Goal: Task Accomplishment & Management: Complete application form

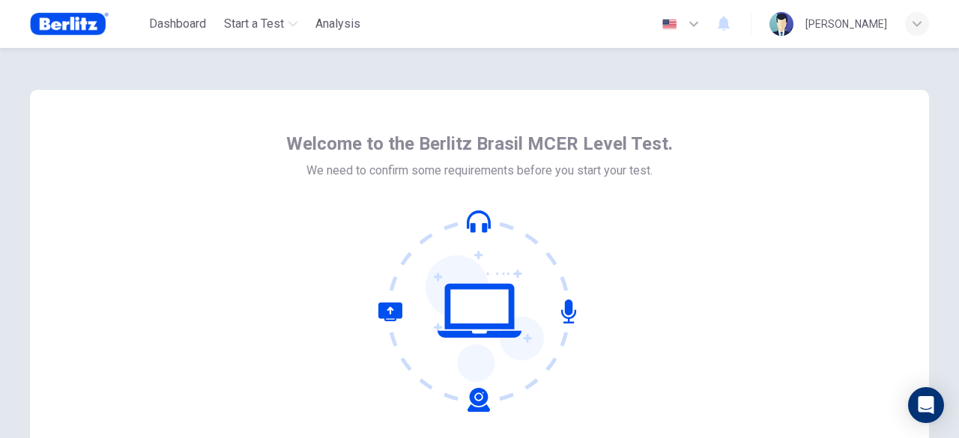
scroll to position [150, 0]
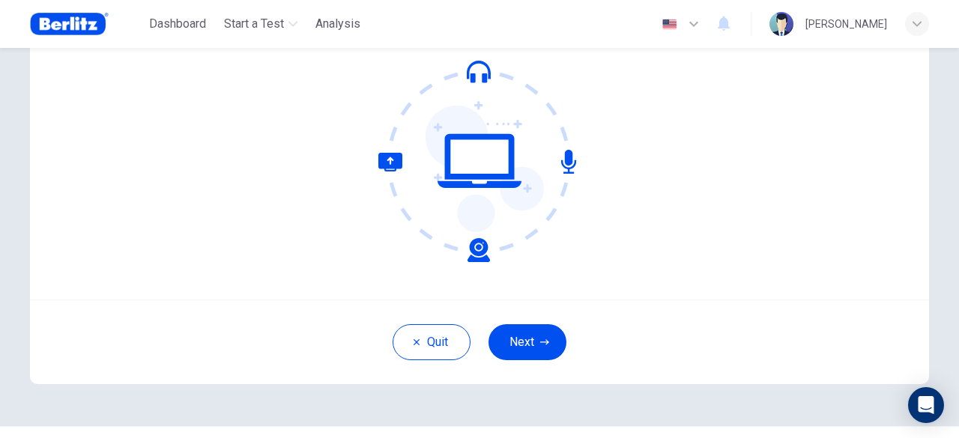
click at [685, 19] on icon "button" at bounding box center [694, 24] width 18 height 18
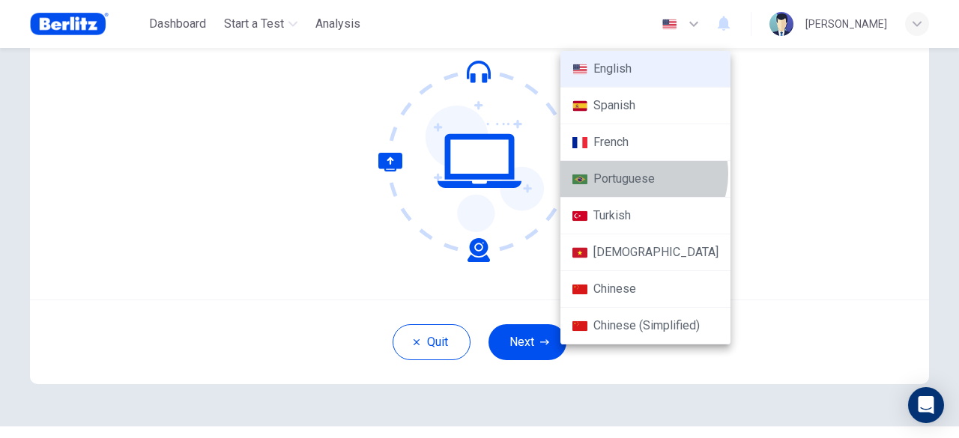
click at [642, 173] on li "Portuguese" at bounding box center [645, 179] width 170 height 37
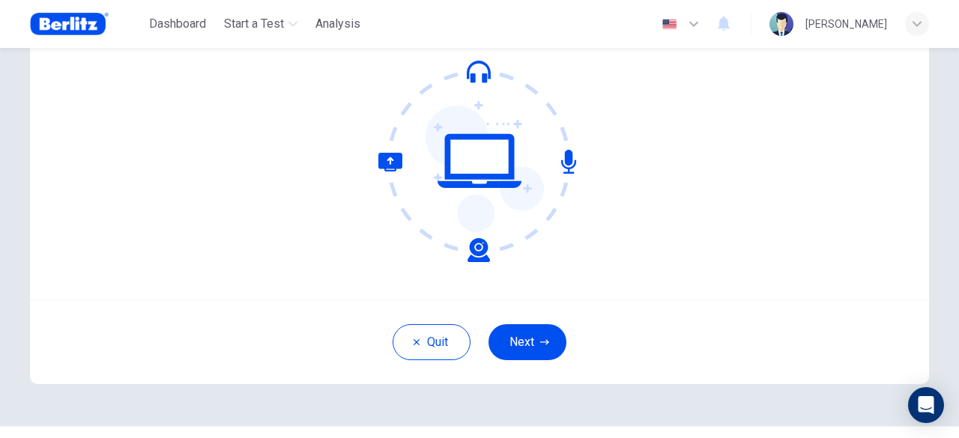
type input "**"
click at [545, 345] on button "Próximo" at bounding box center [528, 342] width 92 height 36
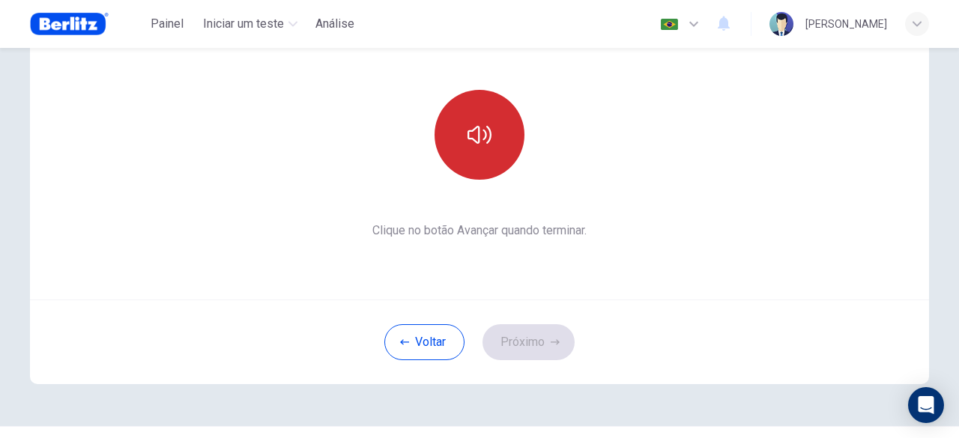
click at [467, 145] on icon "button" at bounding box center [479, 135] width 24 height 24
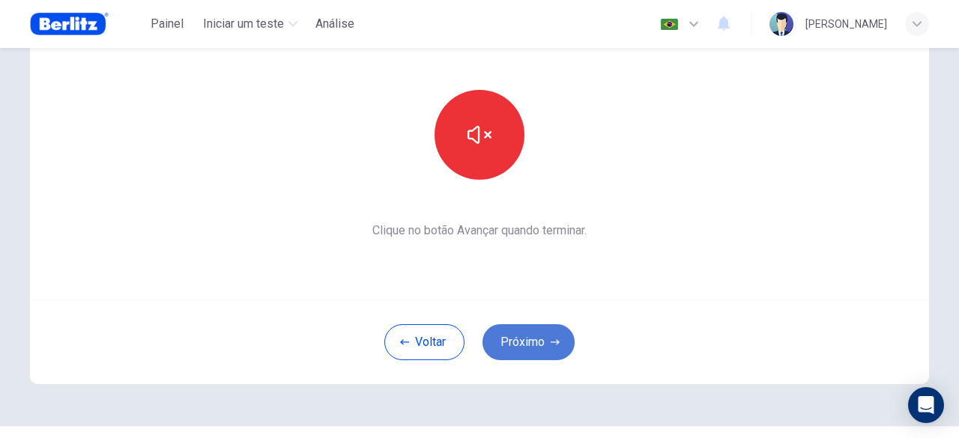
click at [529, 344] on button "Próximo" at bounding box center [528, 342] width 92 height 36
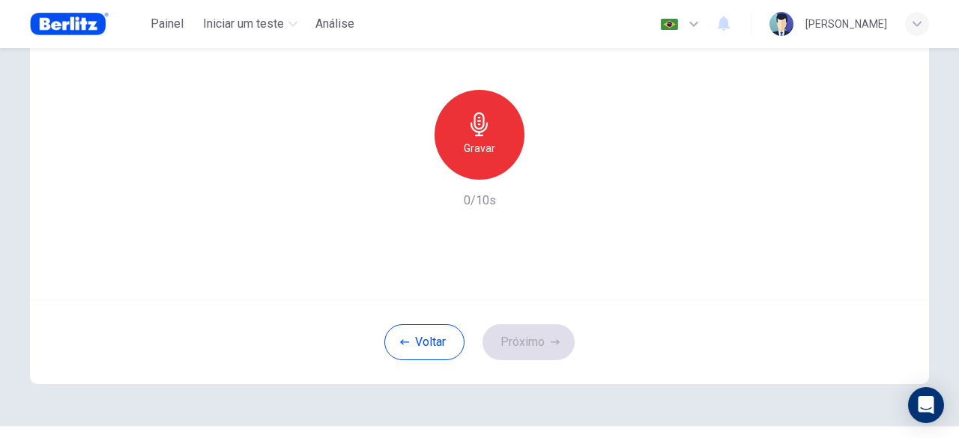
click at [485, 130] on icon "button" at bounding box center [479, 124] width 24 height 24
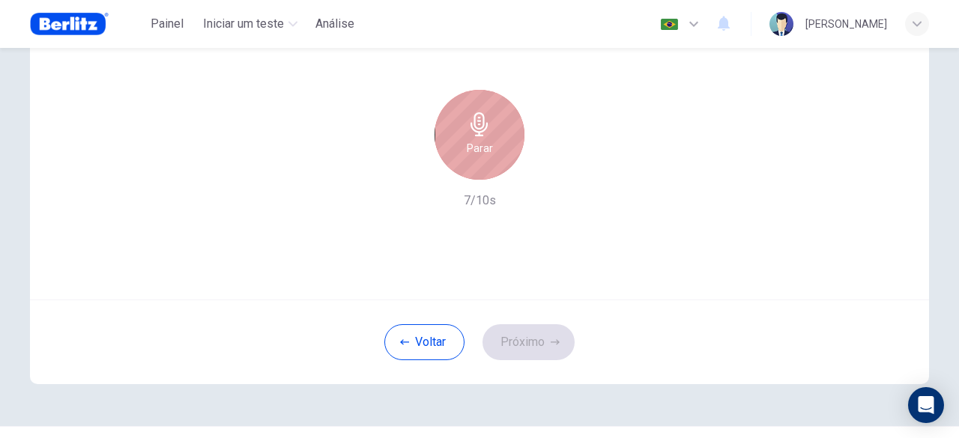
click at [475, 139] on div "Parar" at bounding box center [479, 135] width 90 height 90
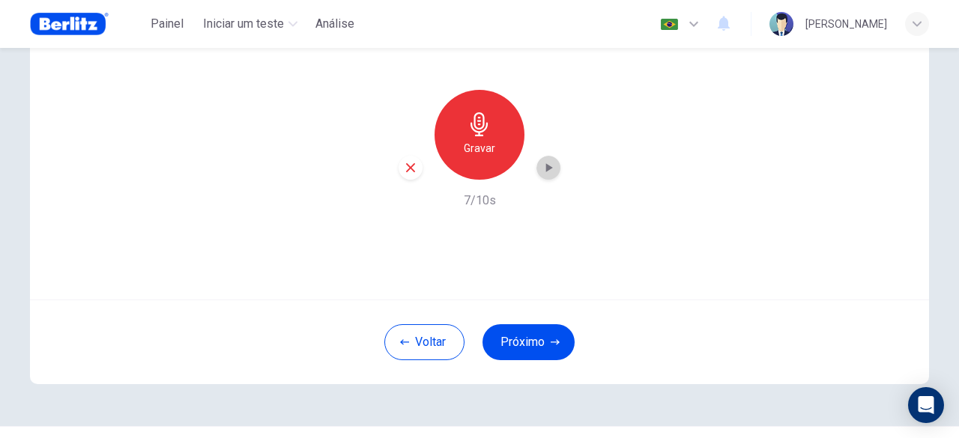
click at [551, 164] on icon "button" at bounding box center [548, 167] width 15 height 15
click at [512, 336] on button "Próximo" at bounding box center [528, 342] width 92 height 36
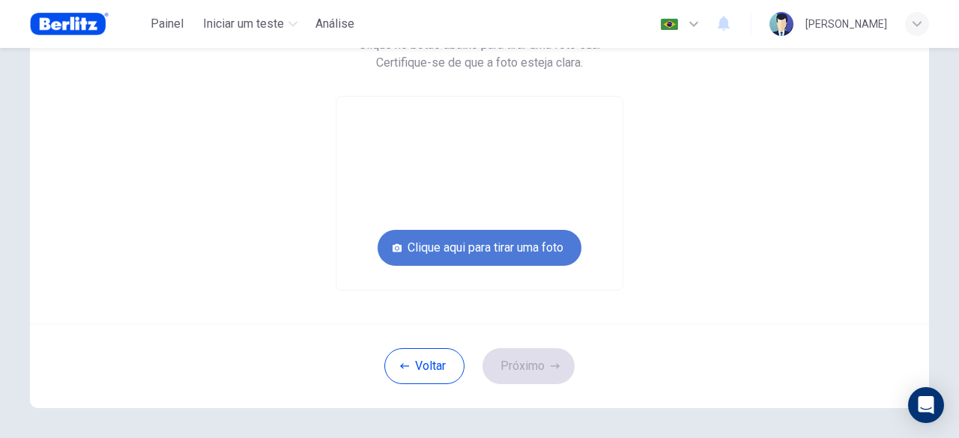
click at [498, 249] on button "Clique aqui para tirar uma foto" at bounding box center [480, 248] width 204 height 36
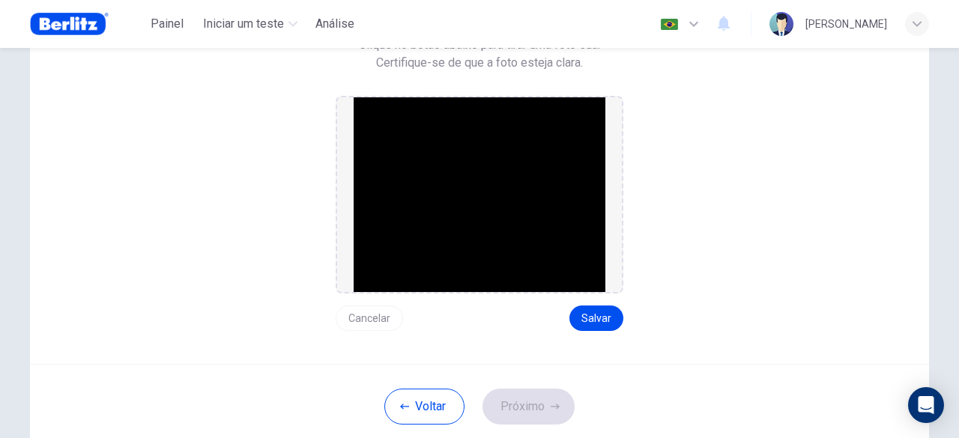
click at [455, 175] on img at bounding box center [480, 194] width 252 height 195
click at [364, 315] on button "Cancelar" at bounding box center [369, 318] width 67 height 25
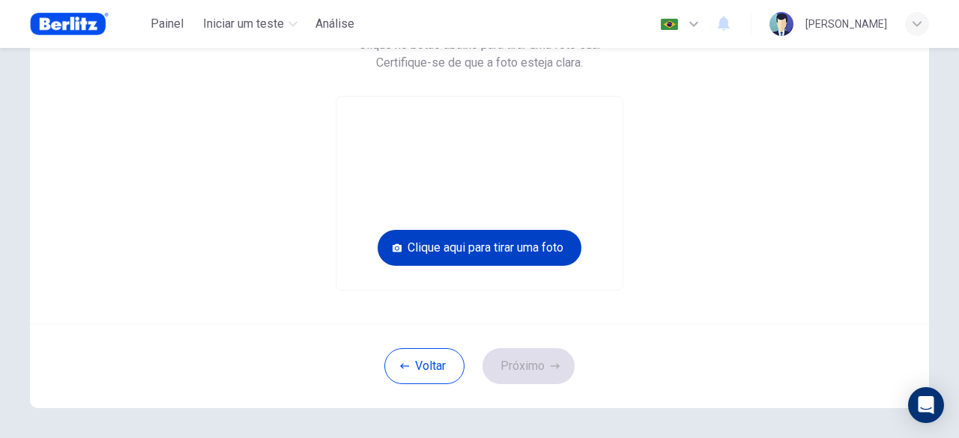
click at [483, 249] on button "Clique aqui para tirar uma foto" at bounding box center [480, 248] width 204 height 36
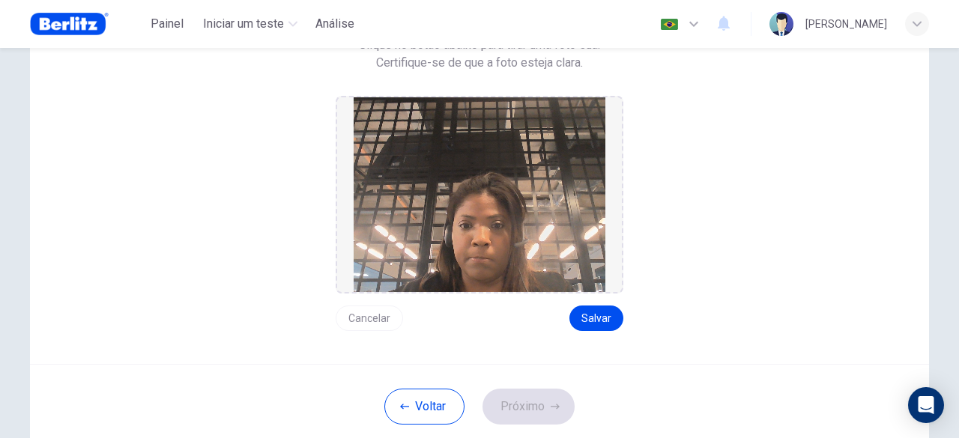
click at [381, 315] on button "Cancelar" at bounding box center [369, 318] width 67 height 25
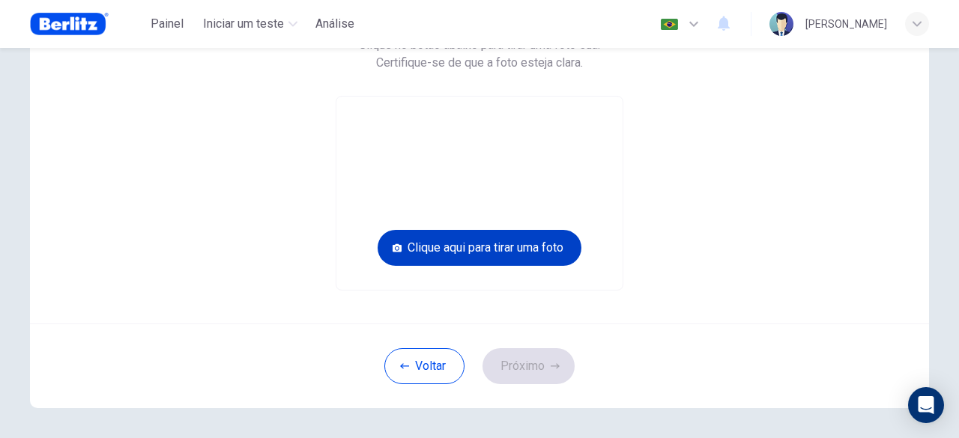
click at [526, 250] on button "Clique aqui para tirar uma foto" at bounding box center [480, 248] width 204 height 36
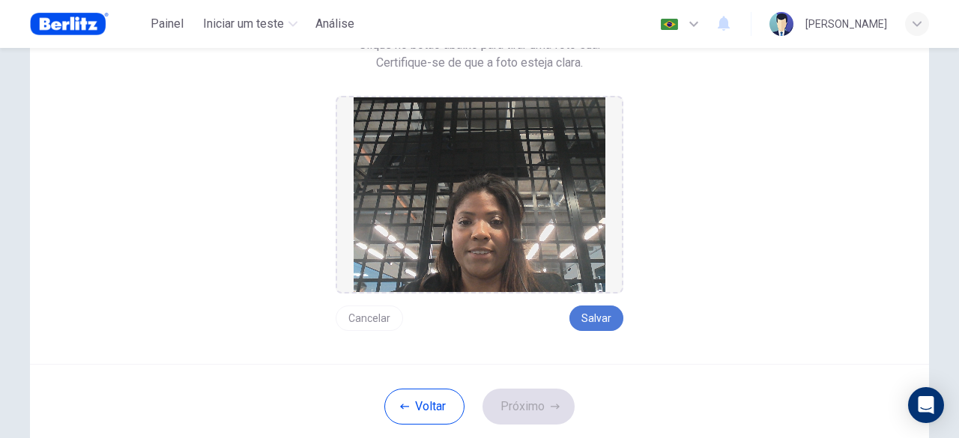
click at [595, 318] on button "Salvar" at bounding box center [596, 318] width 54 height 25
click at [590, 321] on button "Salvar" at bounding box center [596, 318] width 54 height 25
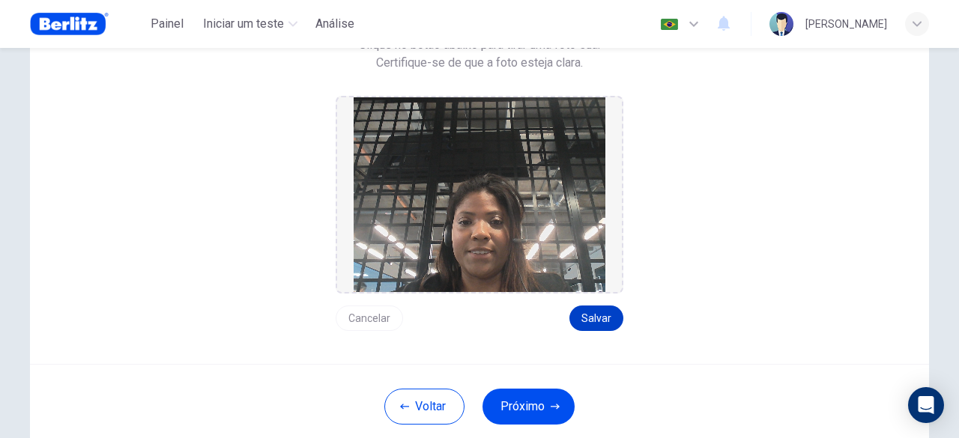
click at [590, 315] on button "Salvar" at bounding box center [596, 318] width 54 height 25
click at [542, 407] on button "Próximo" at bounding box center [528, 407] width 92 height 36
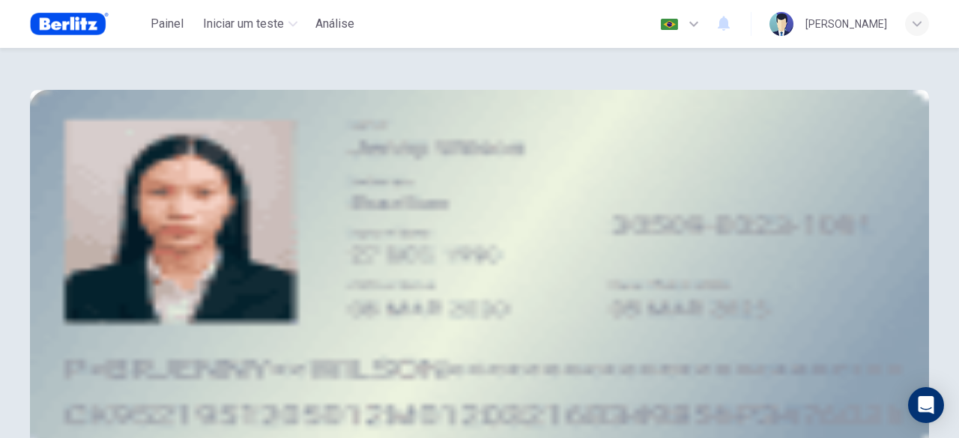
click at [144, 238] on button "upload" at bounding box center [142, 231] width 3 height 14
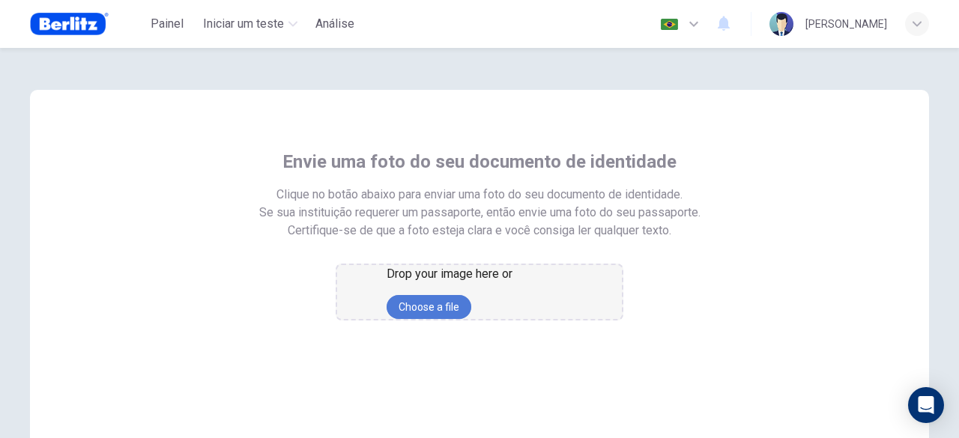
click at [471, 319] on button "Choose a file" at bounding box center [429, 307] width 85 height 24
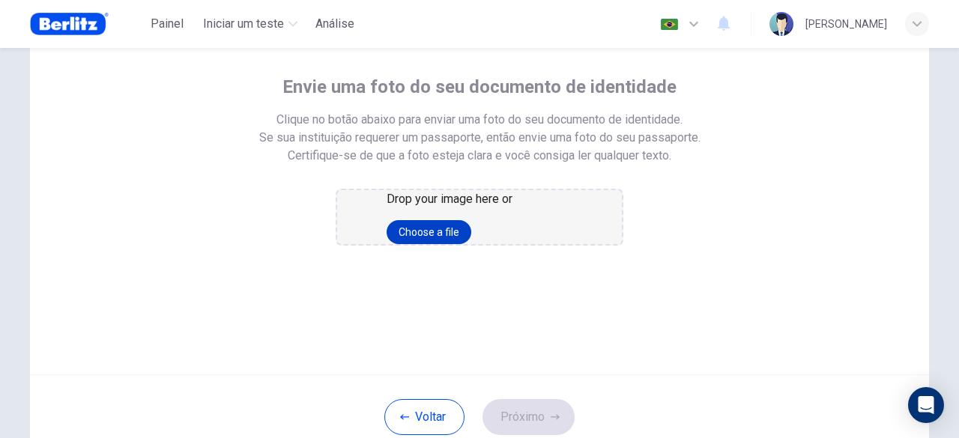
click at [461, 244] on button "Choose a file" at bounding box center [429, 232] width 85 height 24
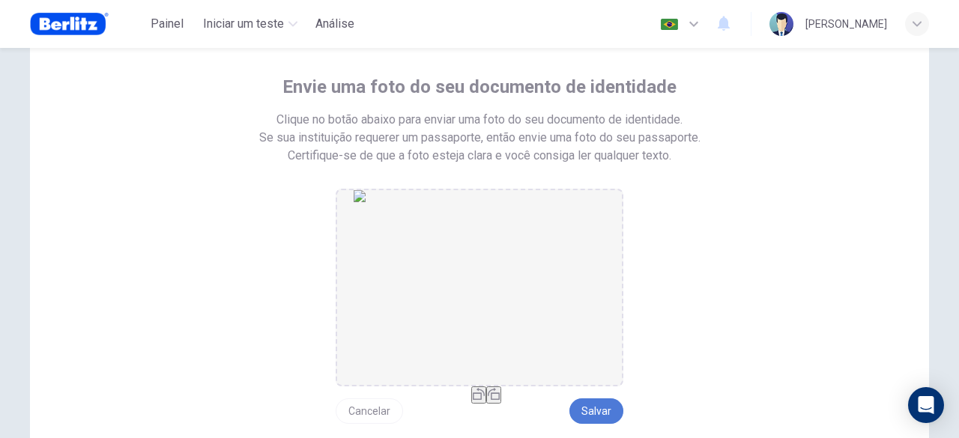
click at [606, 416] on button "Salvar" at bounding box center [596, 411] width 54 height 25
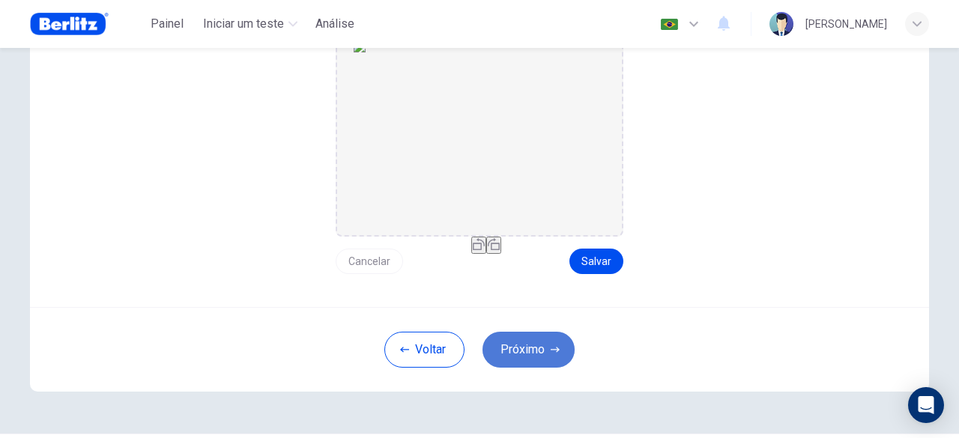
click at [531, 354] on button "Próximo" at bounding box center [528, 350] width 92 height 36
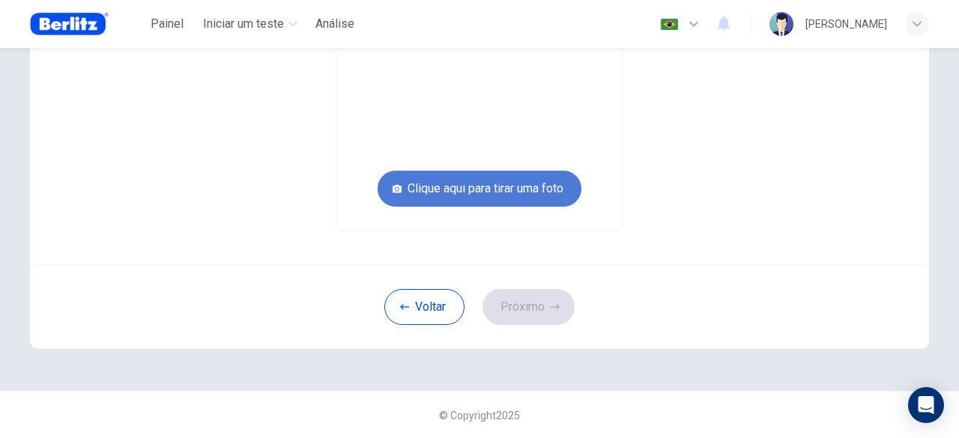
click at [480, 190] on button "Clique aqui para tirar uma foto" at bounding box center [480, 189] width 204 height 36
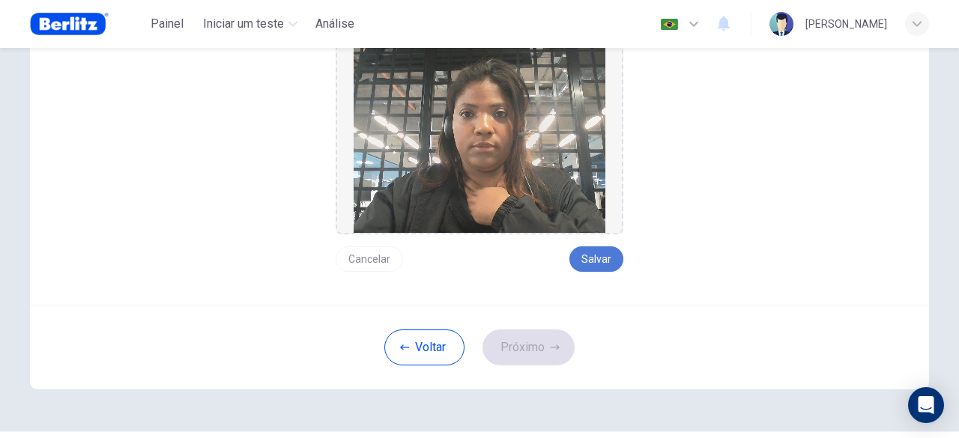
click at [592, 252] on button "Salvar" at bounding box center [596, 258] width 54 height 25
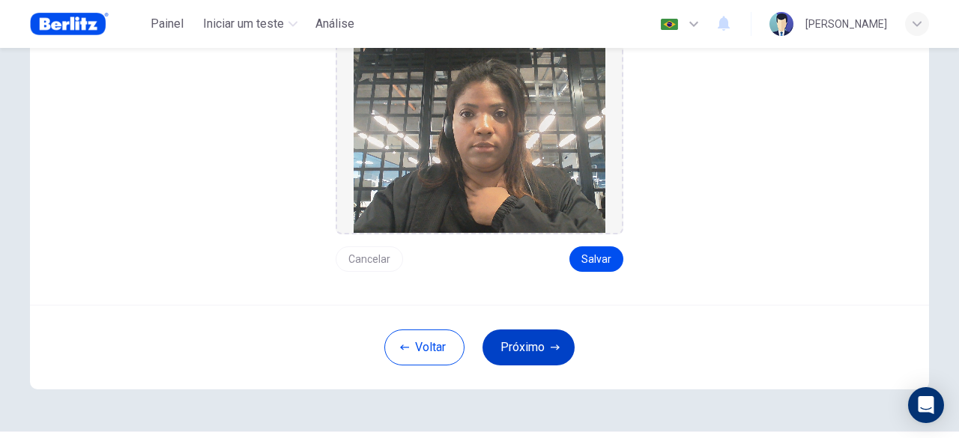
click at [531, 353] on button "Próximo" at bounding box center [528, 348] width 92 height 36
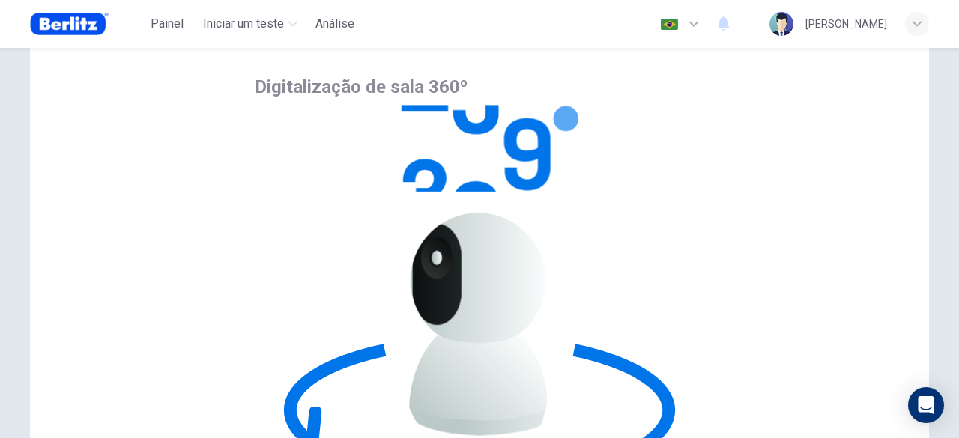
scroll to position [35, 0]
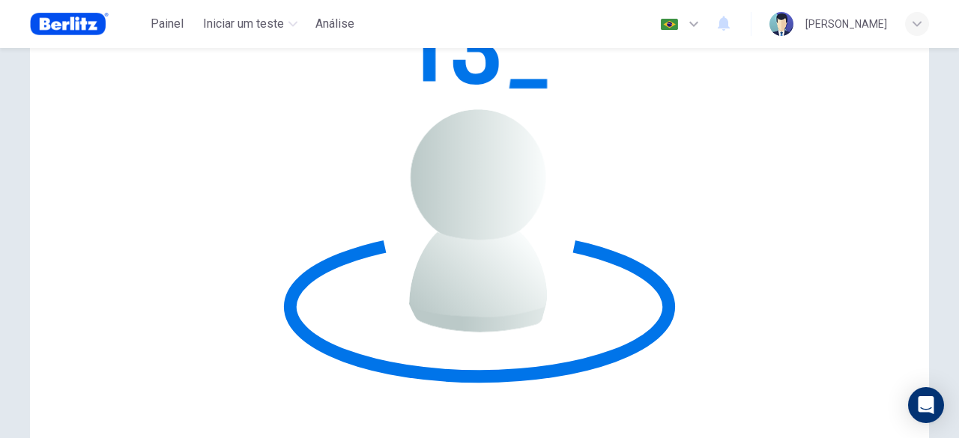
scroll to position [185, 0]
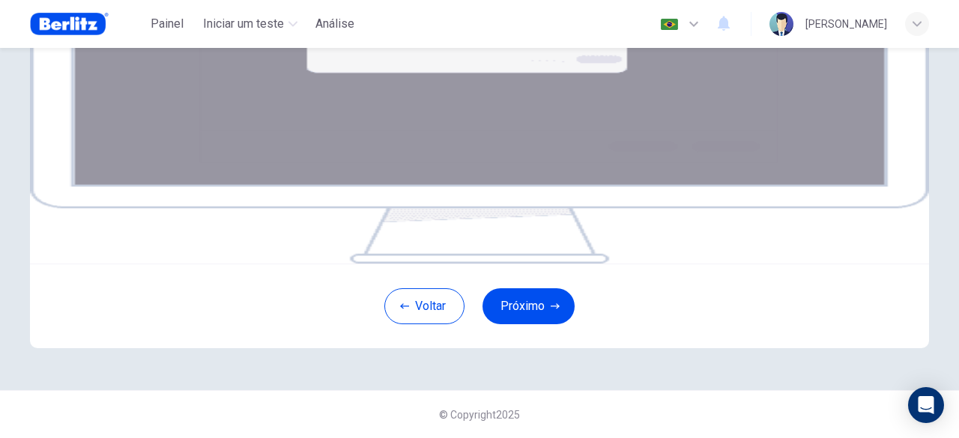
scroll to position [339, 0]
click at [512, 314] on button "Próximo" at bounding box center [528, 306] width 92 height 36
click at [470, 193] on img at bounding box center [479, 84] width 899 height 360
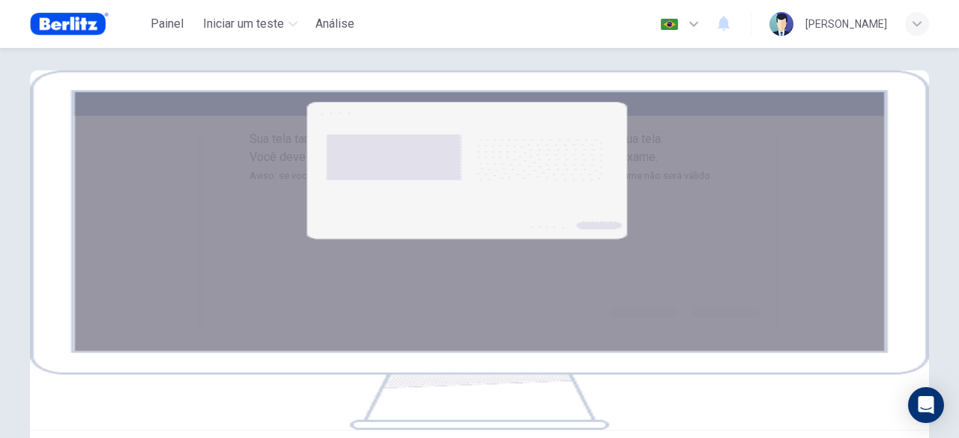
scroll to position [0, 0]
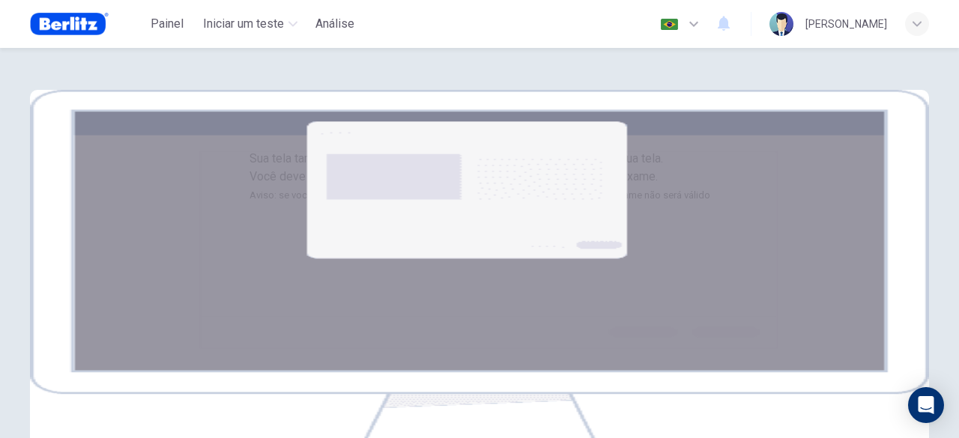
click at [439, 184] on b "tela completa" at bounding box center [434, 176] width 78 height 14
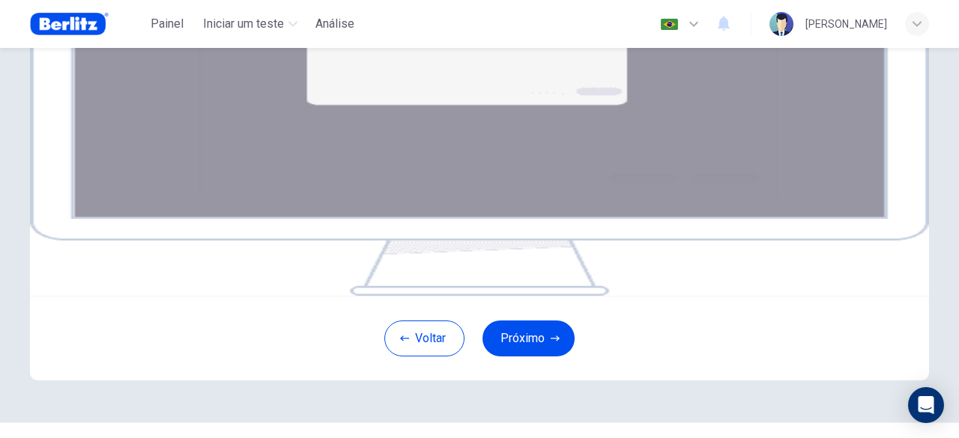
scroll to position [150, 0]
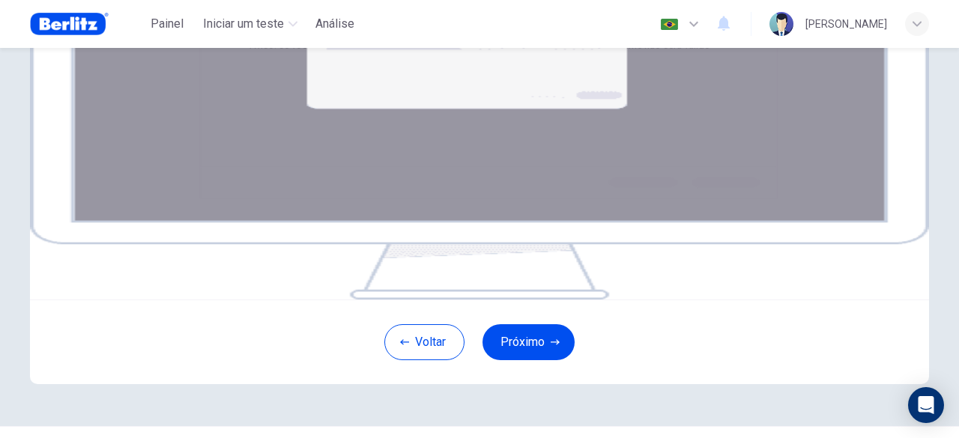
click at [493, 51] on small "Aviso: se você estiver usando várias telas/monitores, desconecte-os agora ou se…" at bounding box center [479, 45] width 461 height 11
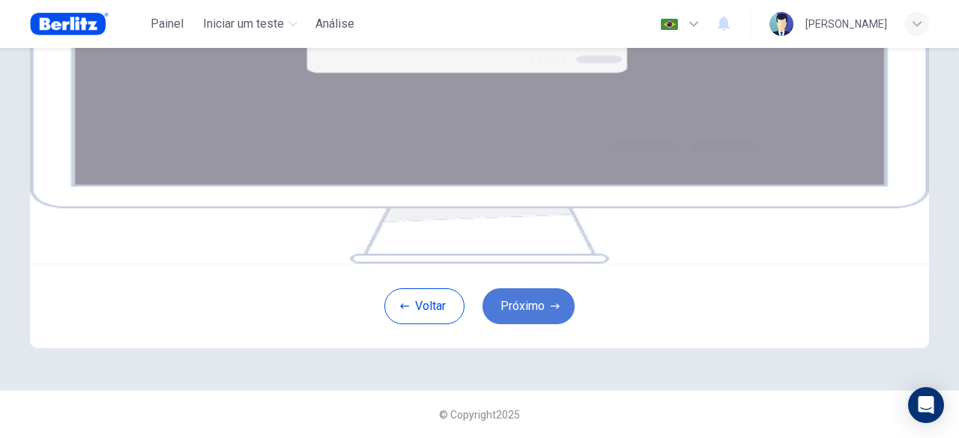
click at [543, 324] on button "Próximo" at bounding box center [528, 306] width 92 height 36
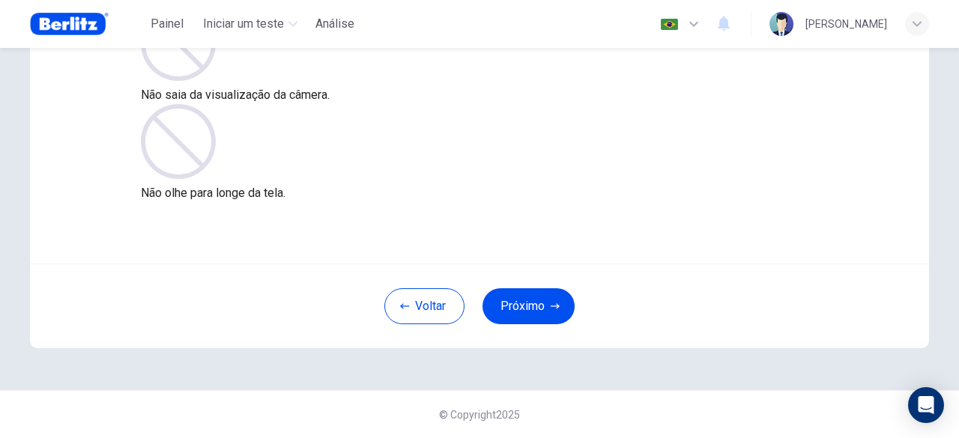
scroll to position [185, 0]
click at [535, 309] on button "Próximo" at bounding box center [528, 307] width 92 height 36
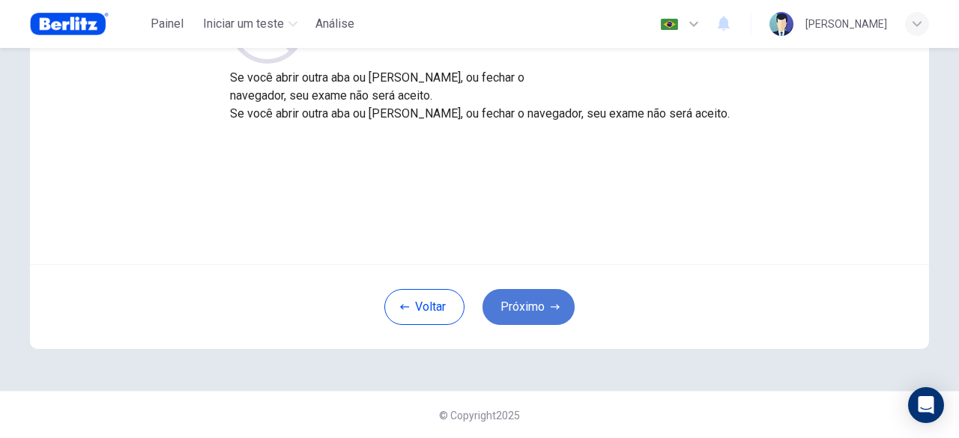
click at [535, 309] on button "Próximo" at bounding box center [528, 307] width 92 height 36
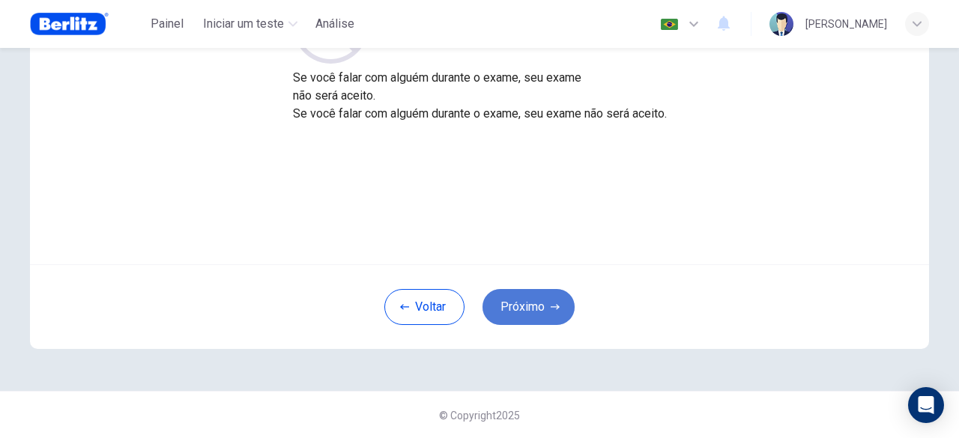
click at [534, 309] on button "Próximo" at bounding box center [528, 307] width 92 height 36
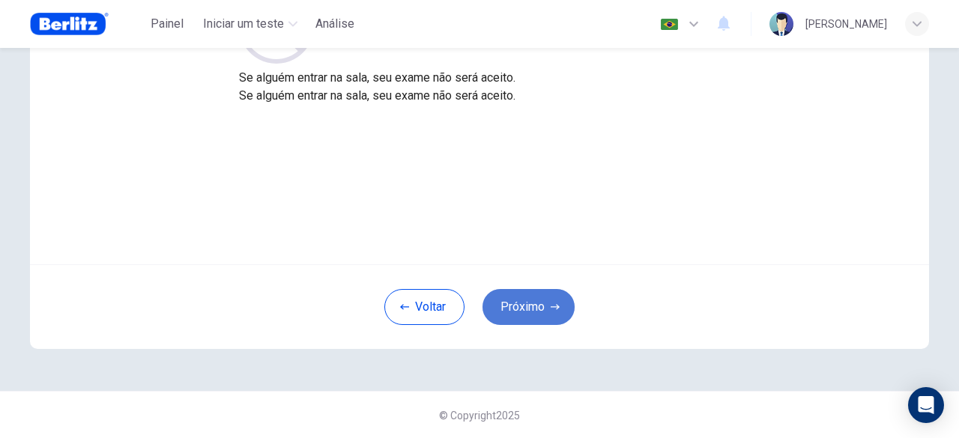
click at [527, 317] on button "Próximo" at bounding box center [528, 307] width 92 height 36
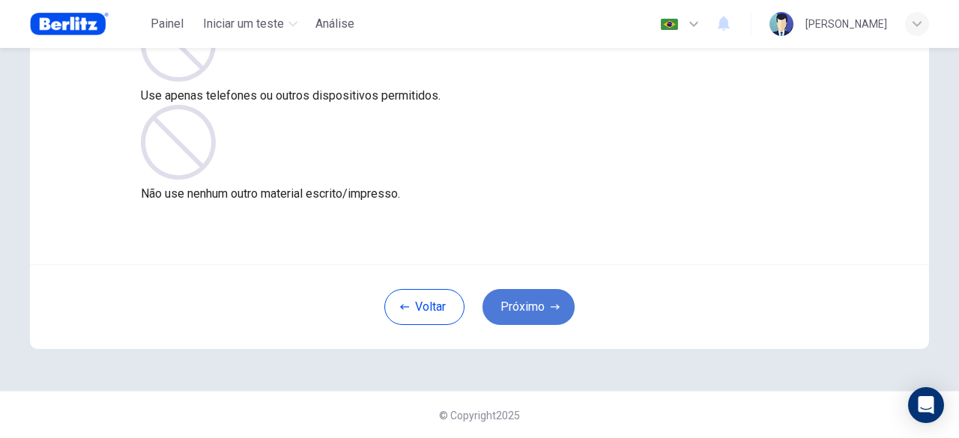
click at [527, 317] on button "Próximo" at bounding box center [528, 307] width 92 height 36
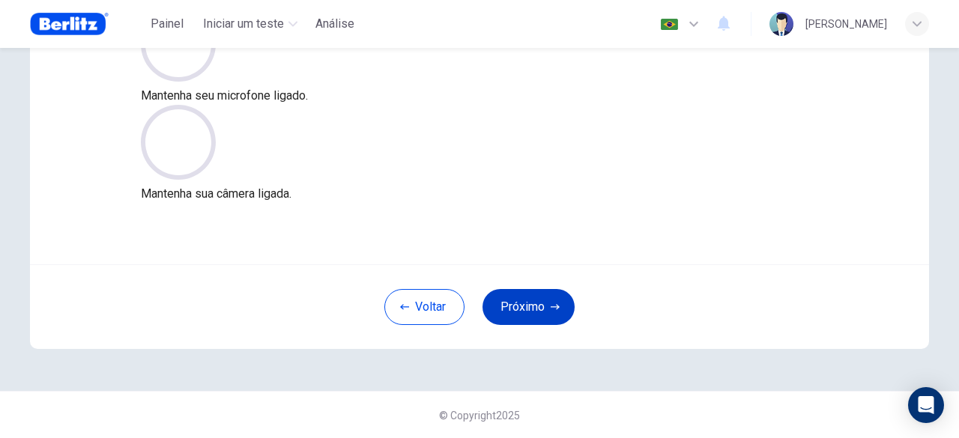
click at [527, 317] on button "Próximo" at bounding box center [528, 307] width 92 height 36
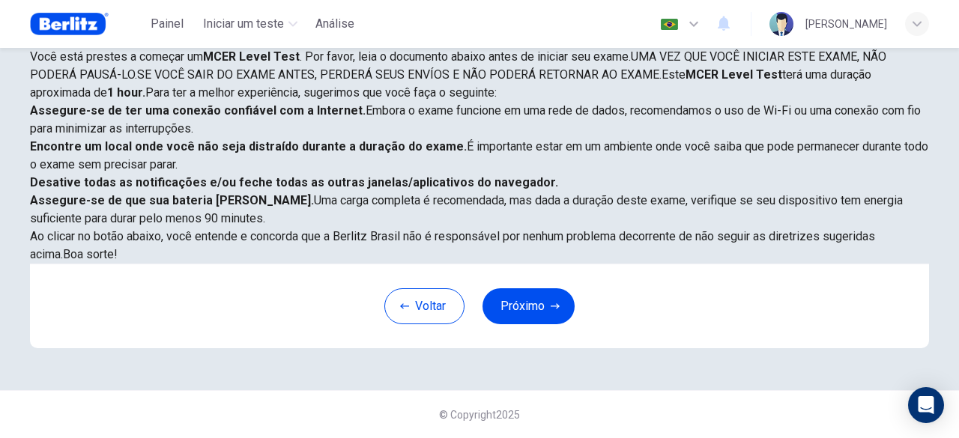
scroll to position [69, 0]
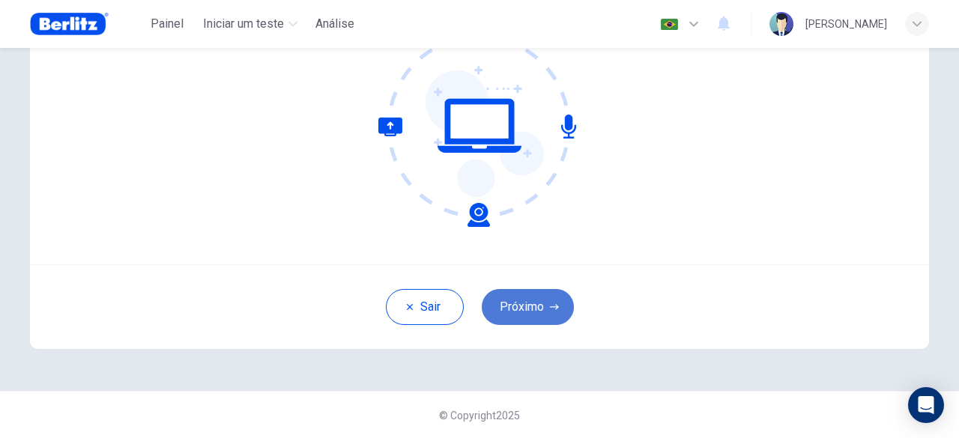
click at [532, 310] on button "Próximo" at bounding box center [528, 307] width 92 height 36
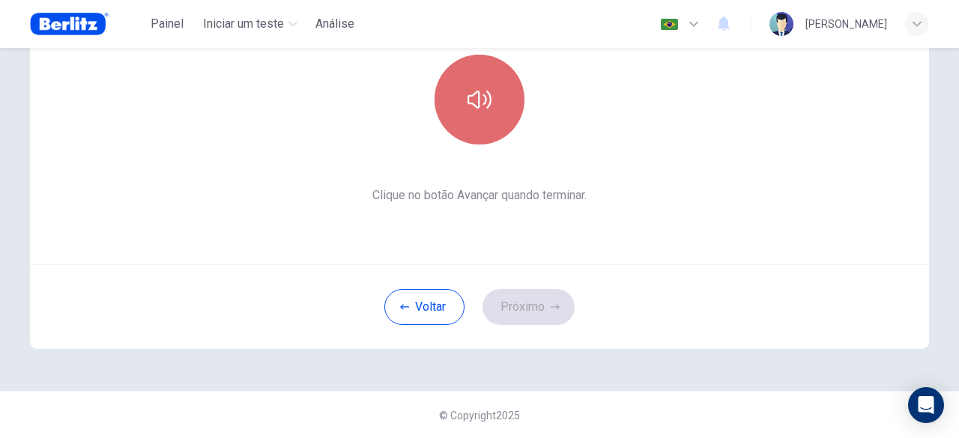
click at [488, 125] on button "button" at bounding box center [479, 100] width 90 height 90
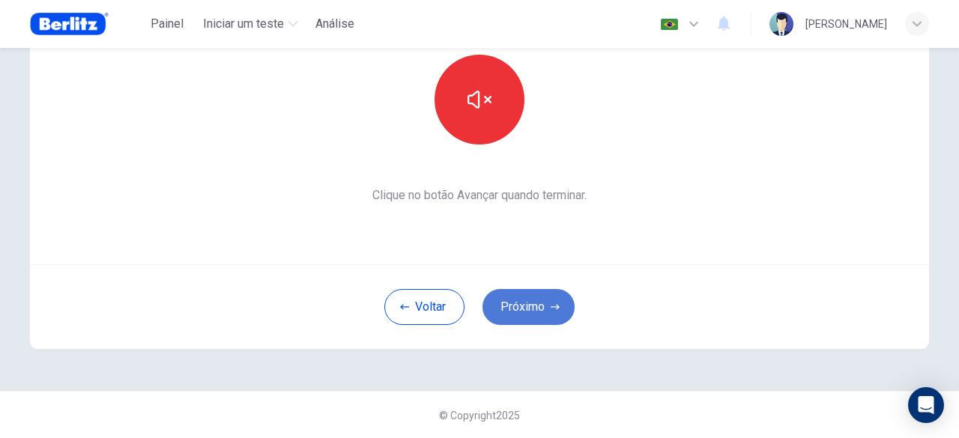
click at [544, 307] on button "Próximo" at bounding box center [528, 307] width 92 height 36
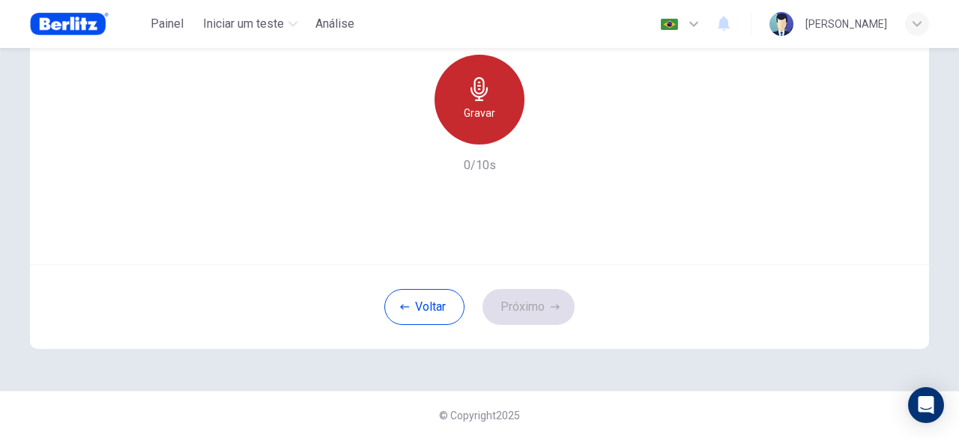
click at [464, 120] on h6 "Gravar" at bounding box center [479, 113] width 31 height 18
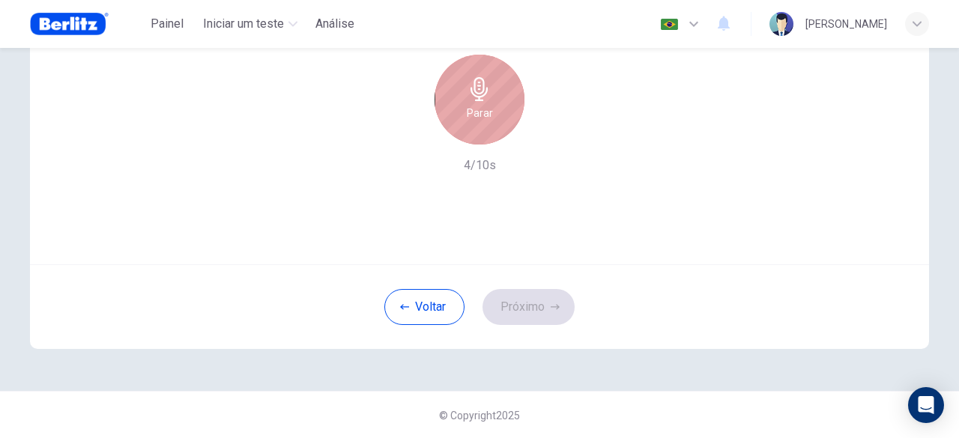
click at [477, 118] on h6 "Parar" at bounding box center [480, 113] width 26 height 18
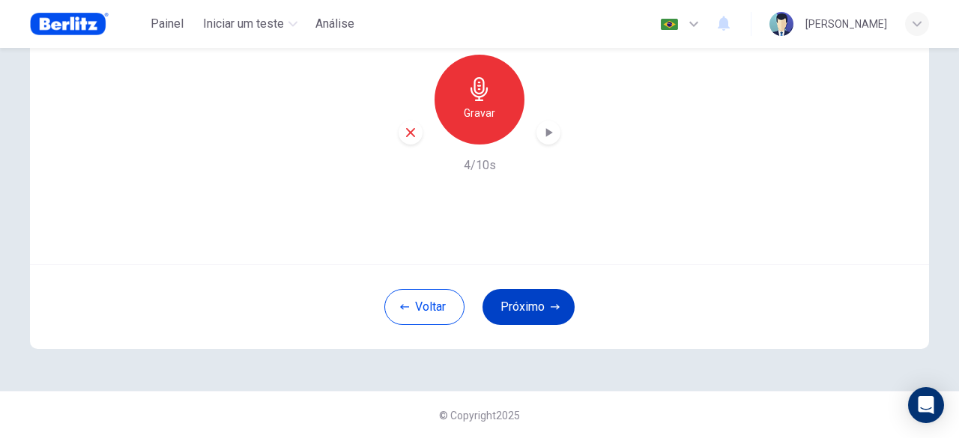
click at [533, 309] on button "Próximo" at bounding box center [528, 307] width 92 height 36
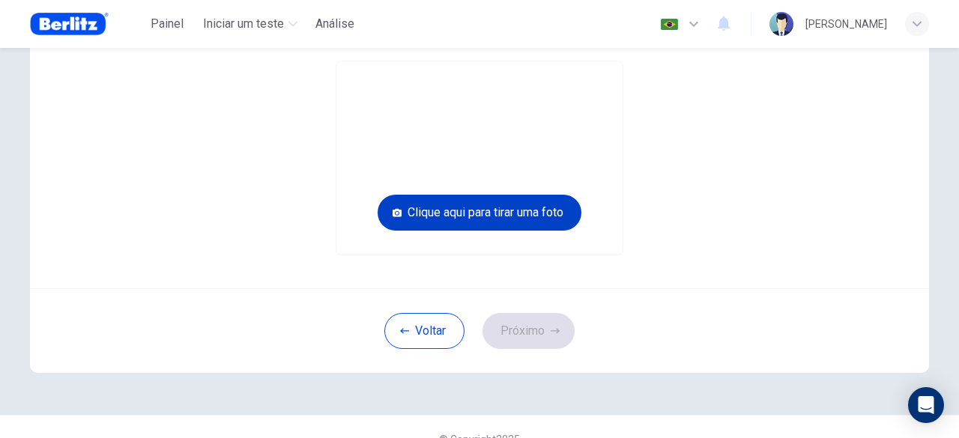
click at [511, 206] on button "Clique aqui para tirar uma foto" at bounding box center [480, 213] width 204 height 36
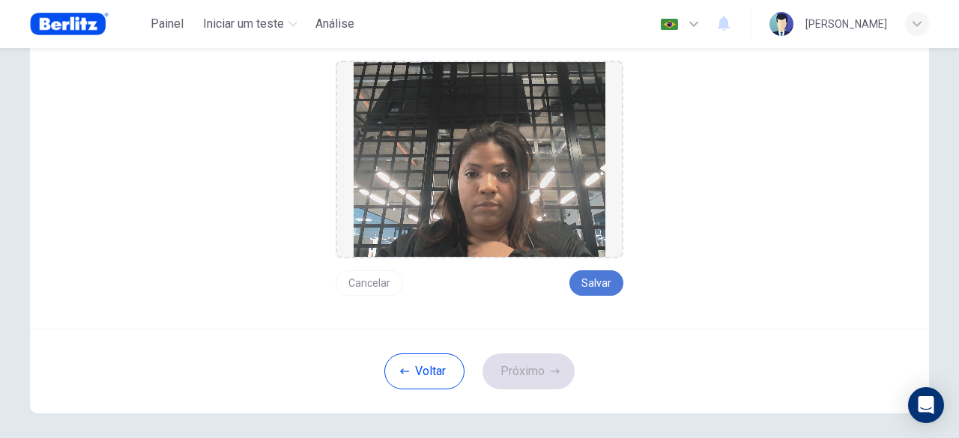
click at [594, 282] on button "Salvar" at bounding box center [596, 282] width 54 height 25
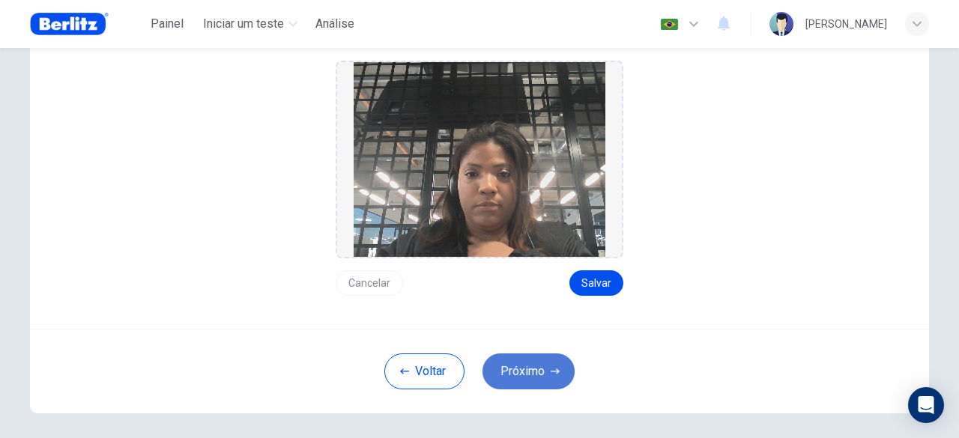
click at [529, 366] on button "Próximo" at bounding box center [528, 372] width 92 height 36
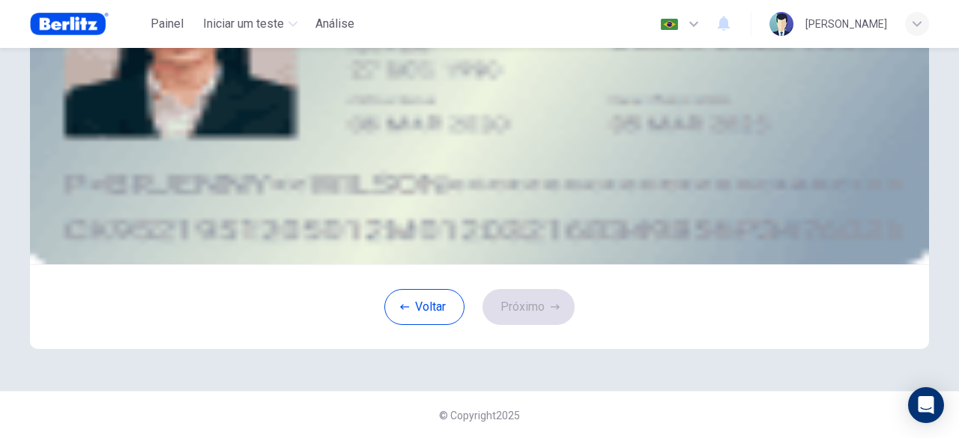
click at [144, 53] on button "upload" at bounding box center [142, 46] width 3 height 14
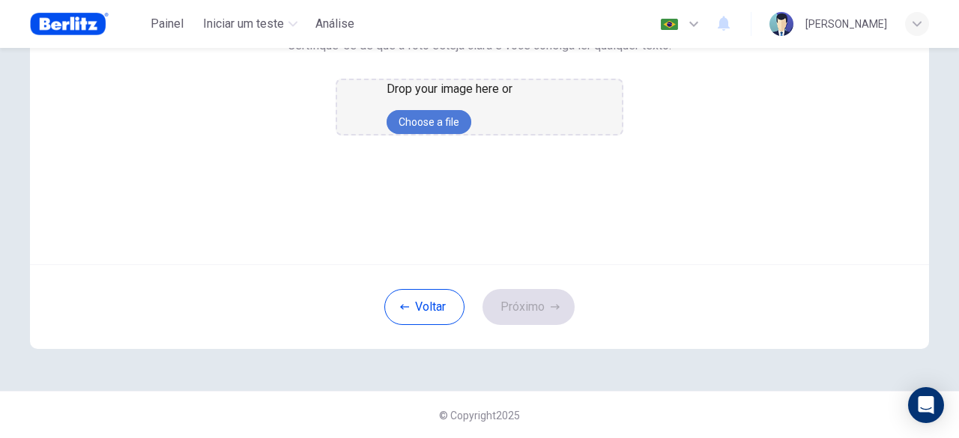
click at [471, 134] on button "Choose a file" at bounding box center [429, 122] width 85 height 24
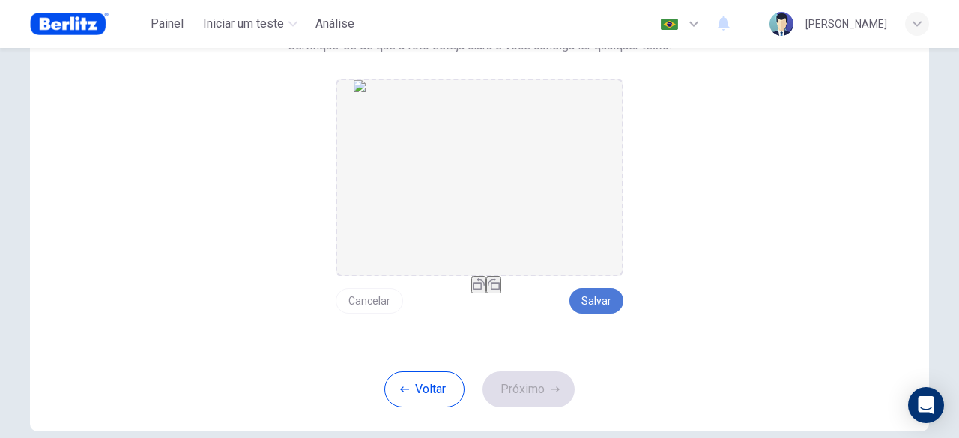
click at [587, 294] on button "Salvar" at bounding box center [596, 300] width 54 height 25
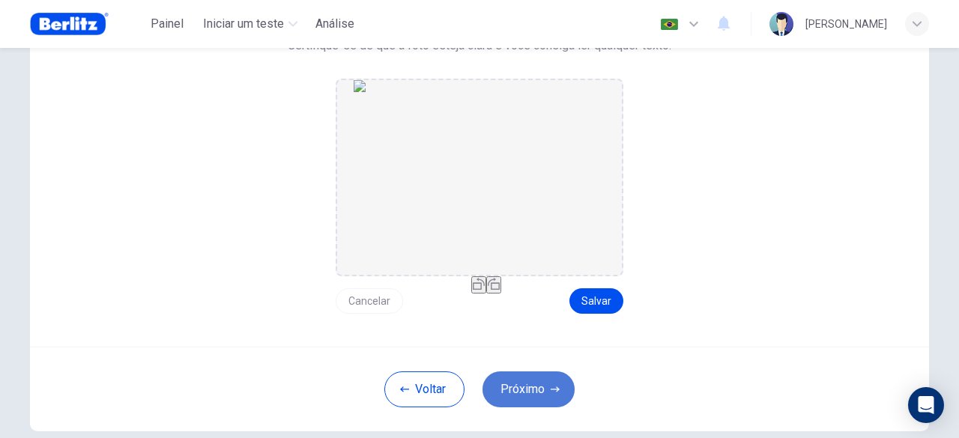
click at [530, 389] on button "Próximo" at bounding box center [528, 390] width 92 height 36
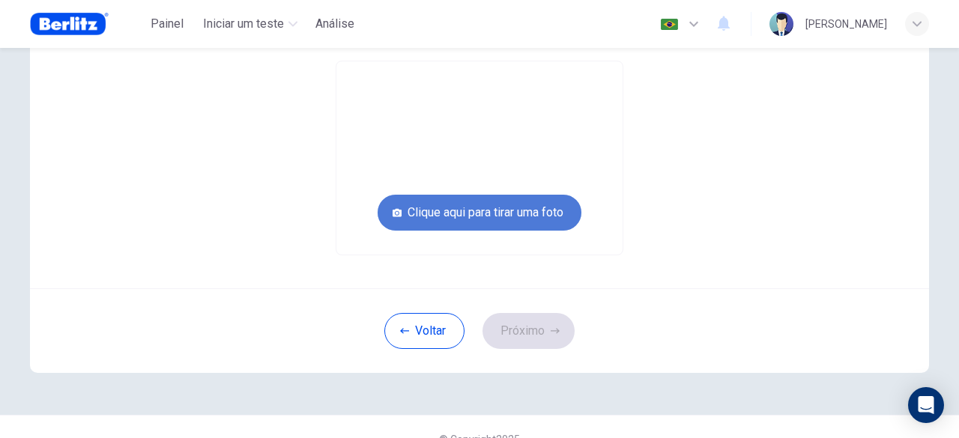
click at [514, 212] on button "Clique aqui para tirar uma foto" at bounding box center [480, 213] width 204 height 36
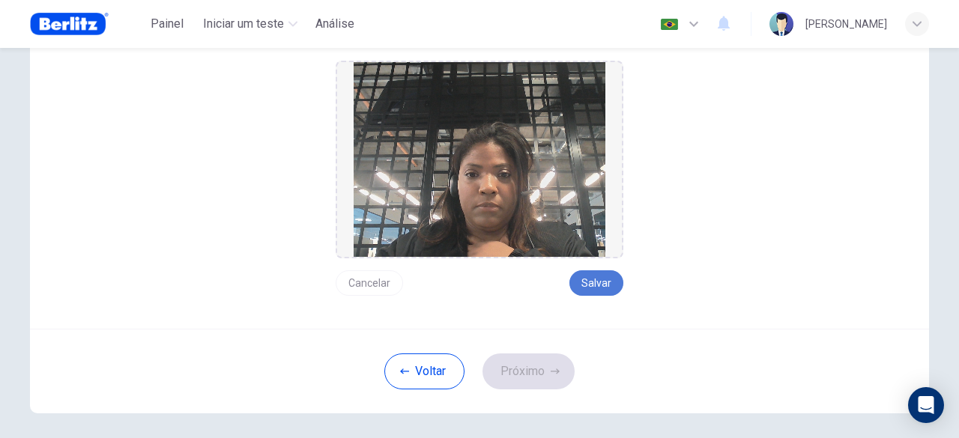
click at [588, 287] on button "Salvar" at bounding box center [596, 282] width 54 height 25
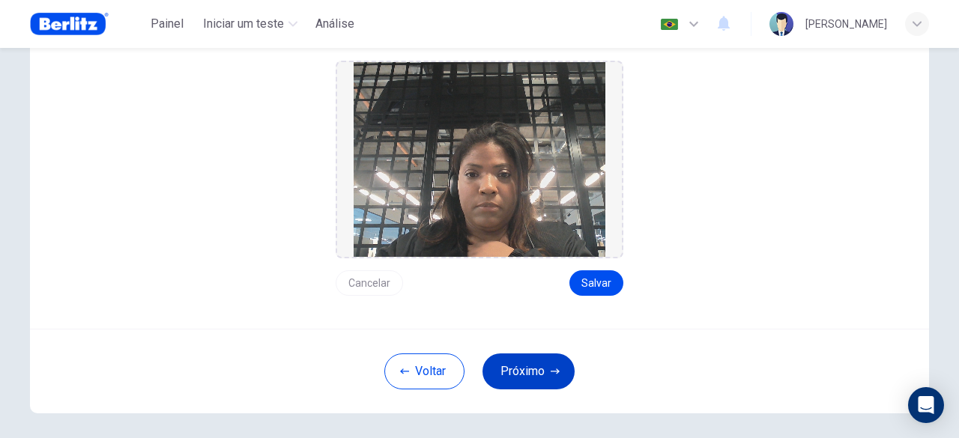
click at [541, 373] on button "Próximo" at bounding box center [528, 372] width 92 height 36
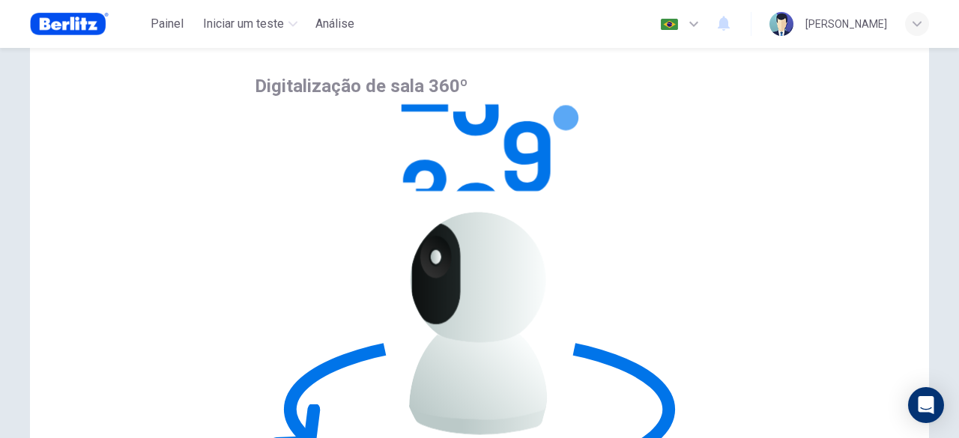
scroll to position [185, 0]
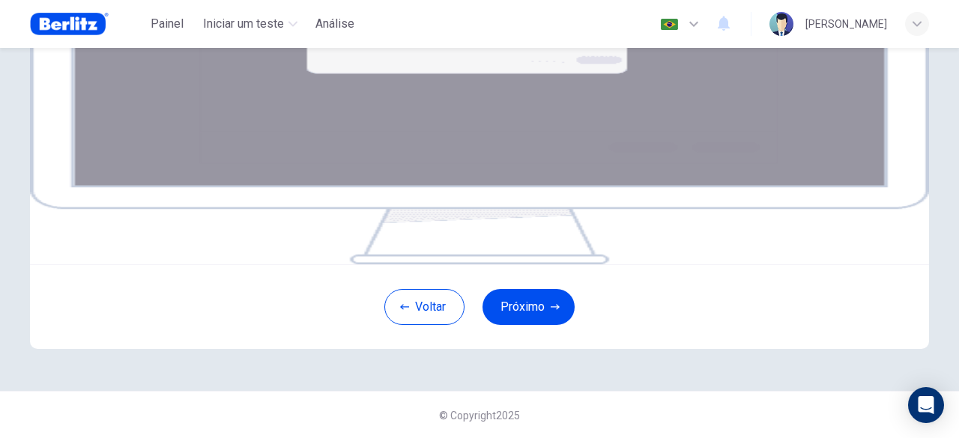
scroll to position [260, 0]
click at [517, 324] on button "Próximo" at bounding box center [528, 306] width 92 height 36
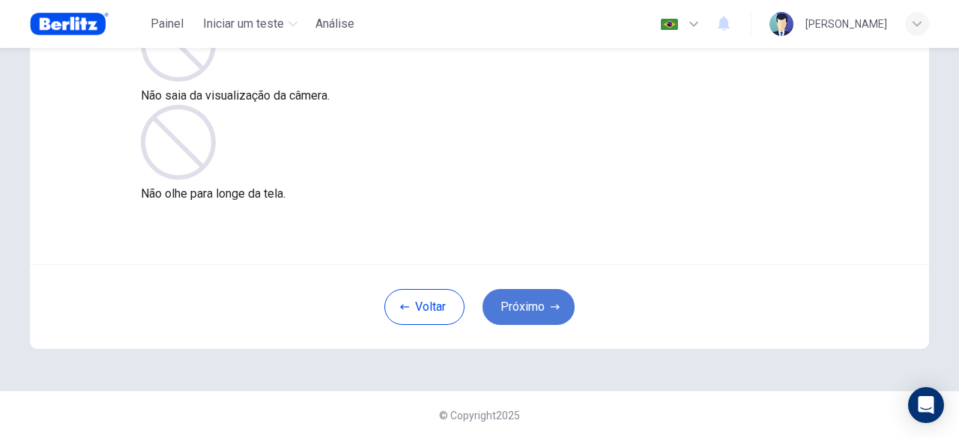
click at [514, 290] on button "Próximo" at bounding box center [528, 307] width 92 height 36
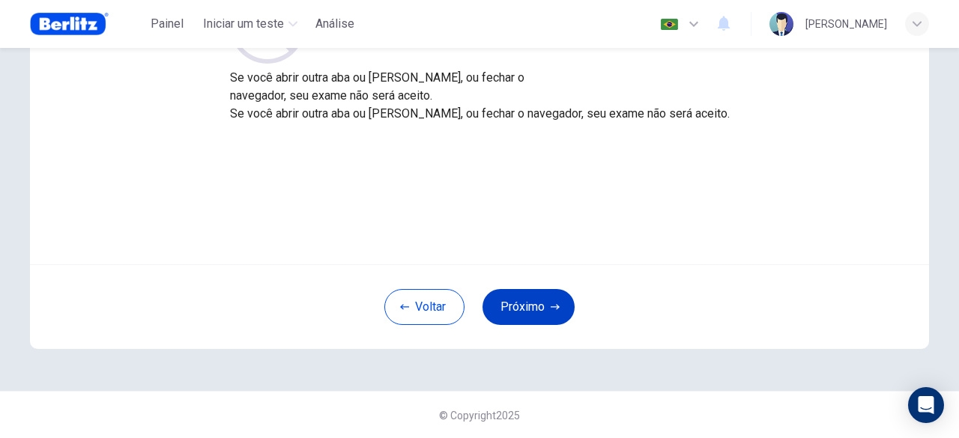
click at [513, 306] on button "Próximo" at bounding box center [528, 307] width 92 height 36
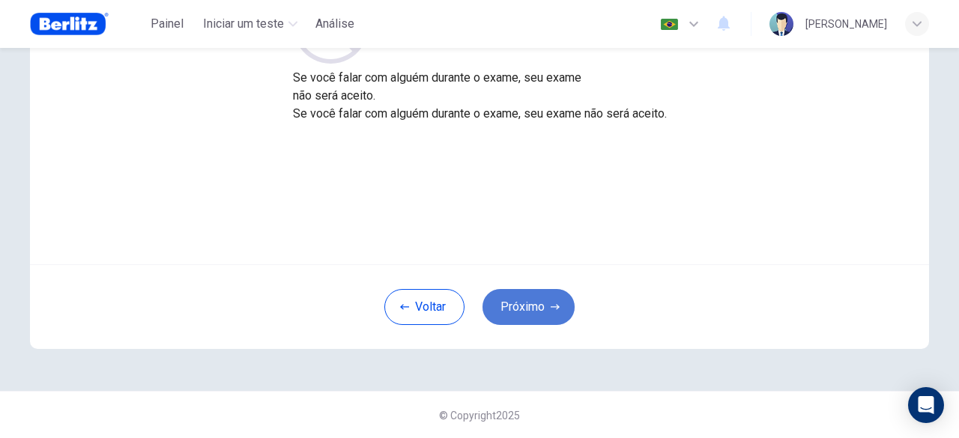
click at [513, 306] on button "Próximo" at bounding box center [528, 307] width 92 height 36
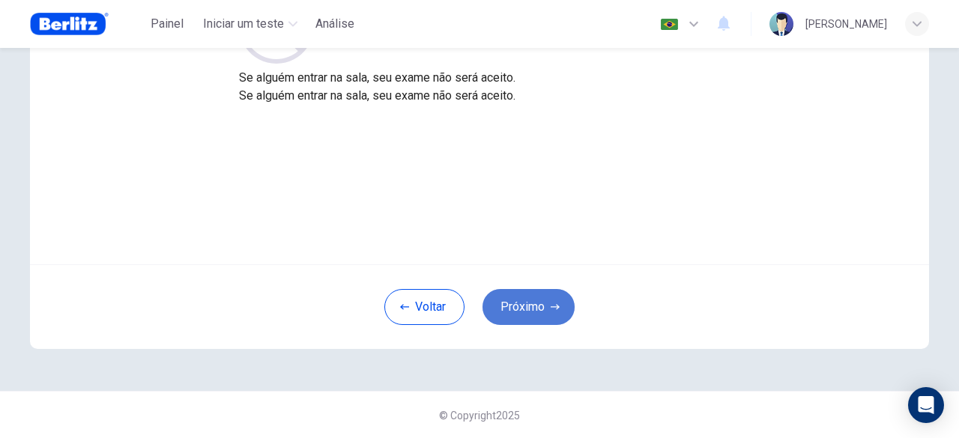
click at [513, 306] on button "Próximo" at bounding box center [528, 307] width 92 height 36
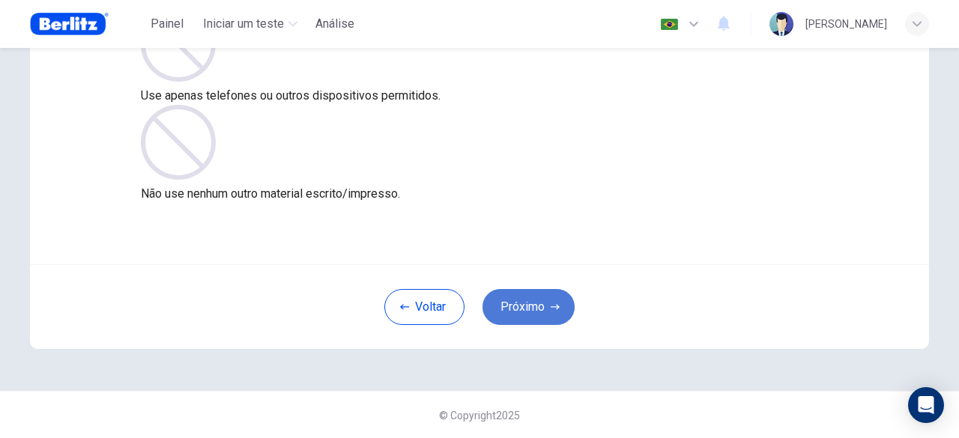
click at [513, 306] on button "Próximo" at bounding box center [528, 307] width 92 height 36
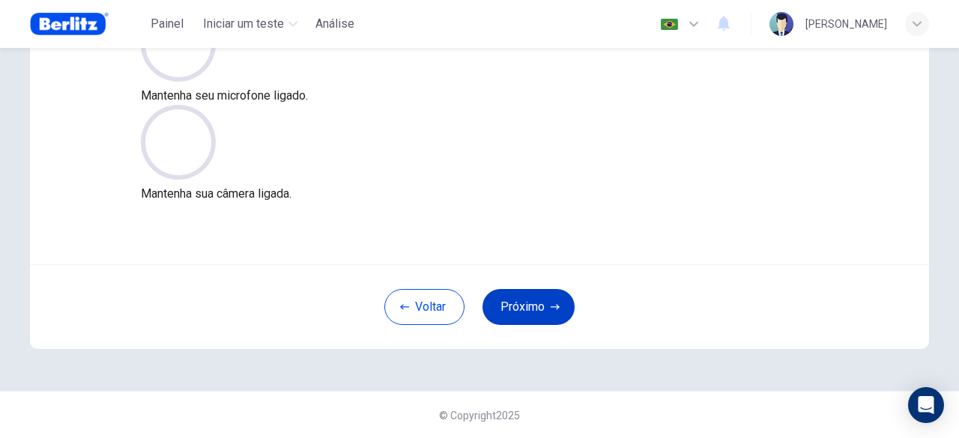
click at [513, 306] on button "Próximo" at bounding box center [528, 307] width 92 height 36
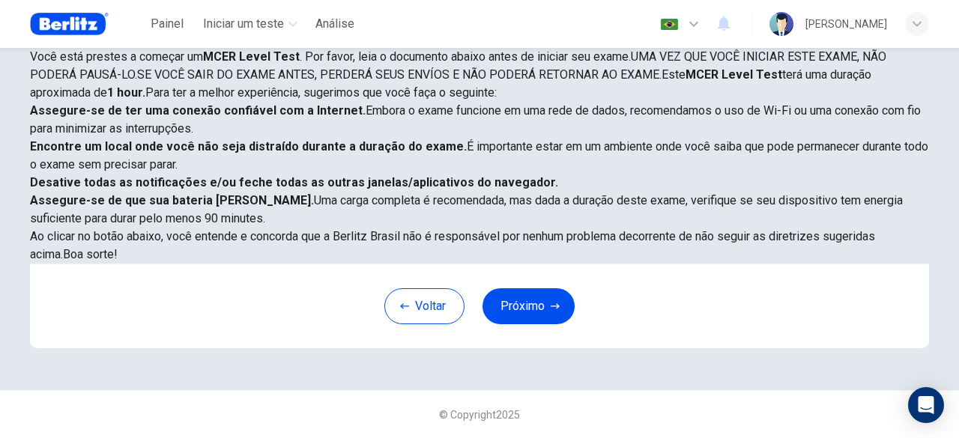
scroll to position [394, 0]
click at [552, 306] on icon "button" at bounding box center [555, 306] width 9 height 9
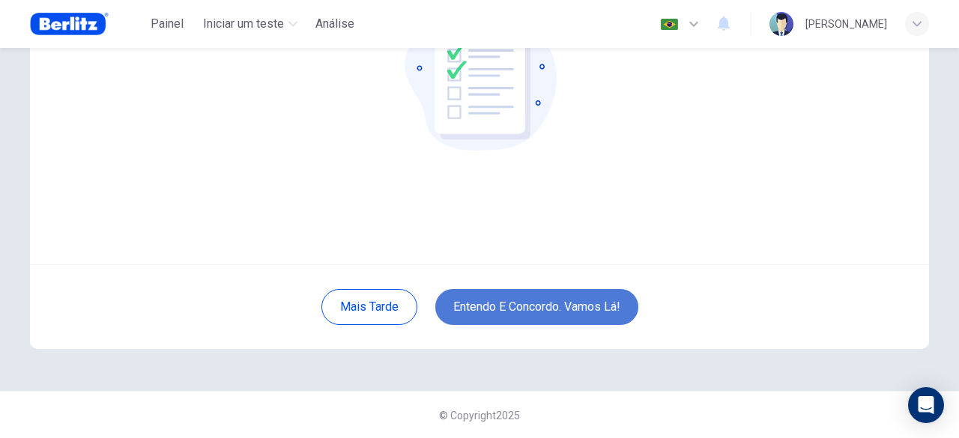
click at [569, 313] on button "Entendo e concordo. Vamos lá!" at bounding box center [536, 307] width 203 height 36
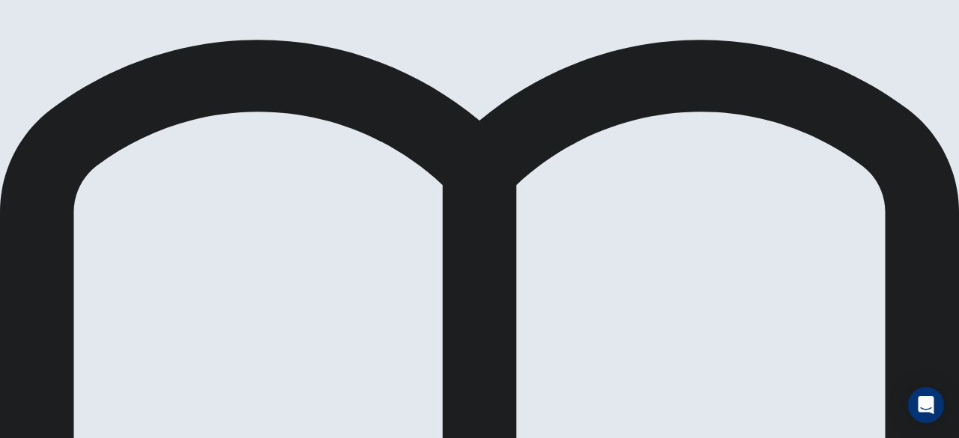
scroll to position [220, 0]
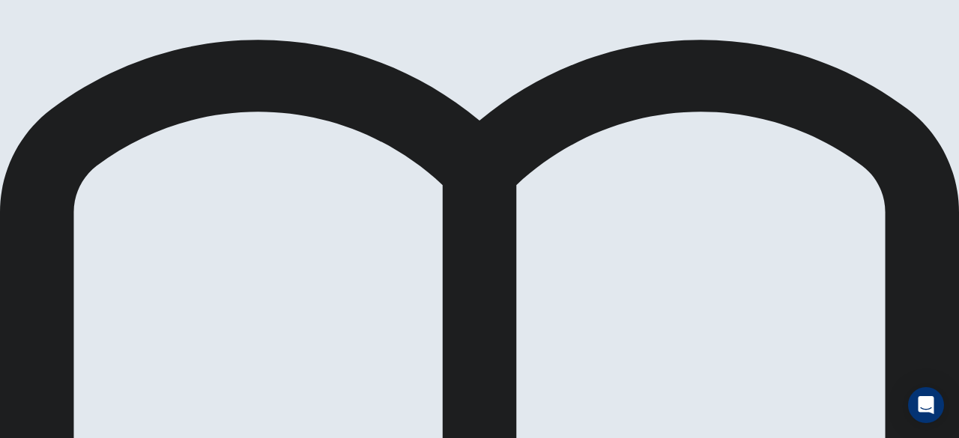
scroll to position [0, 0]
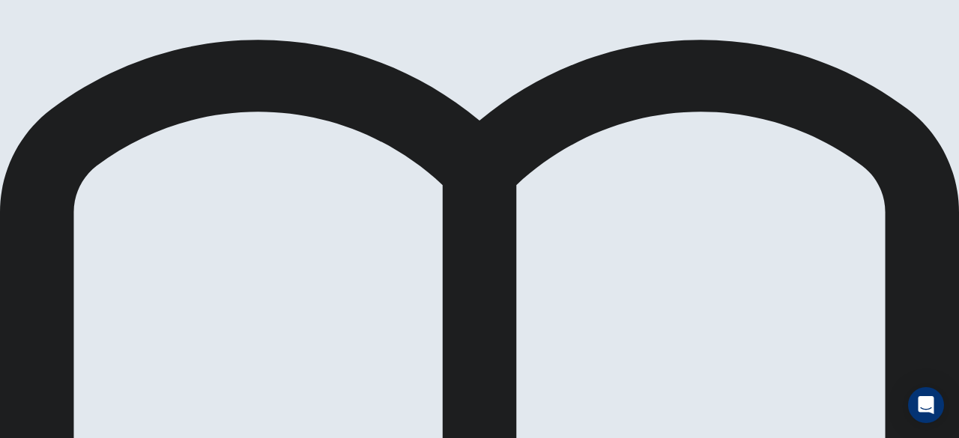
scroll to position [46, 0]
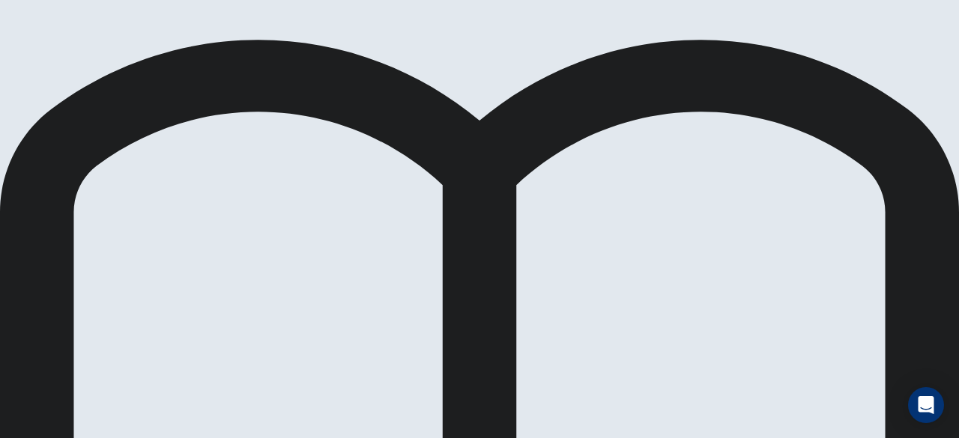
scroll to position [13, 0]
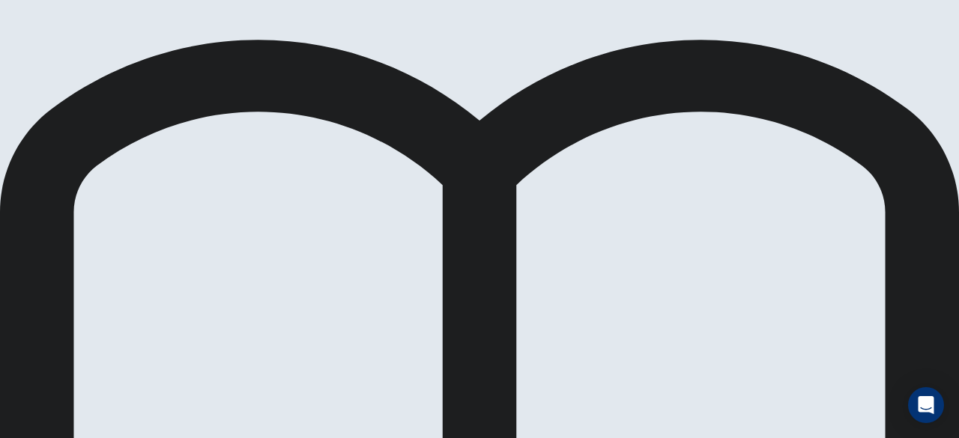
scroll to position [0, 0]
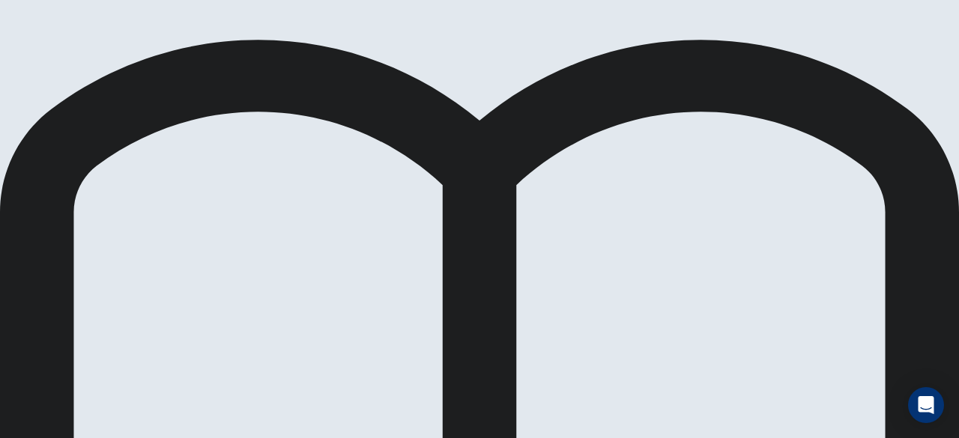
scroll to position [13, 0]
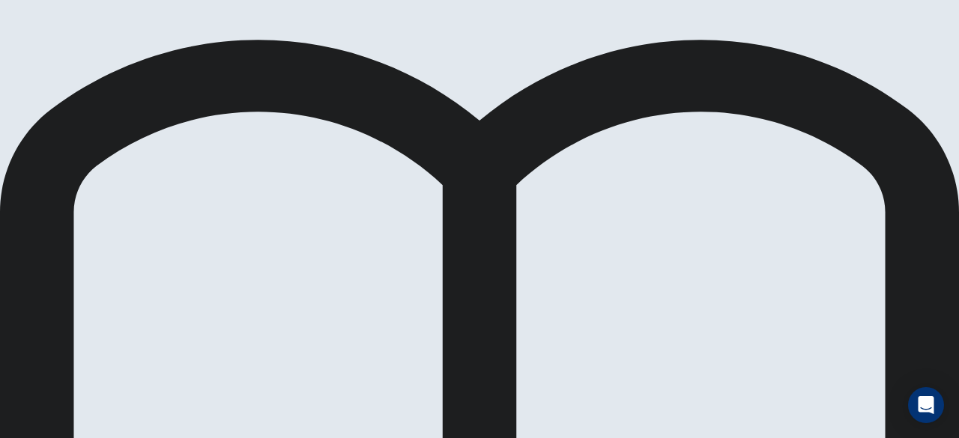
scroll to position [46, 0]
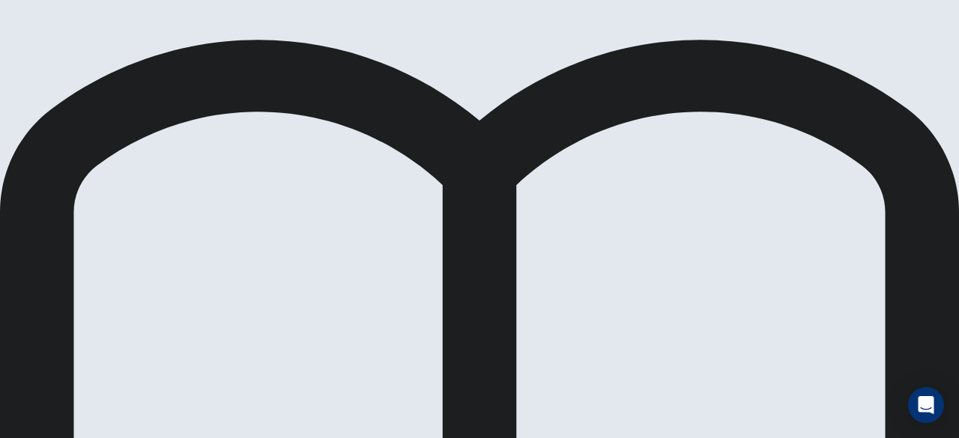
drag, startPoint x: 114, startPoint y: 327, endPoint x: 431, endPoint y: 308, distance: 317.5
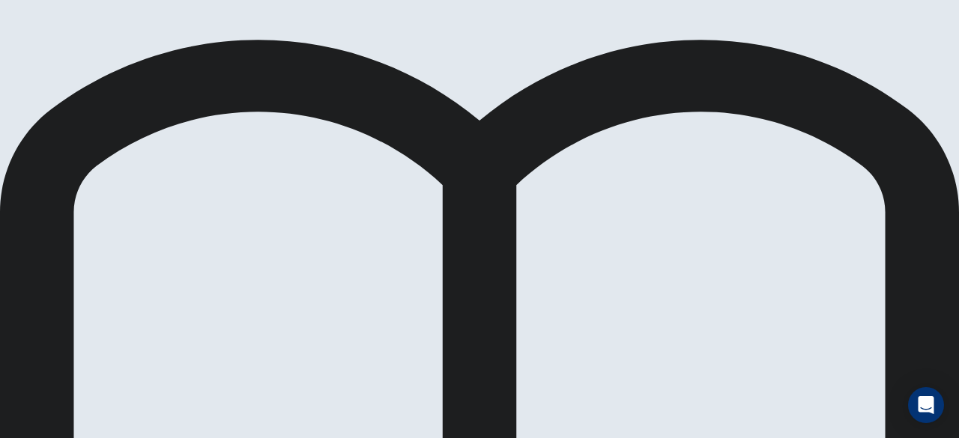
scroll to position [243, 0]
drag, startPoint x: 161, startPoint y: 374, endPoint x: 500, endPoint y: 287, distance: 349.6
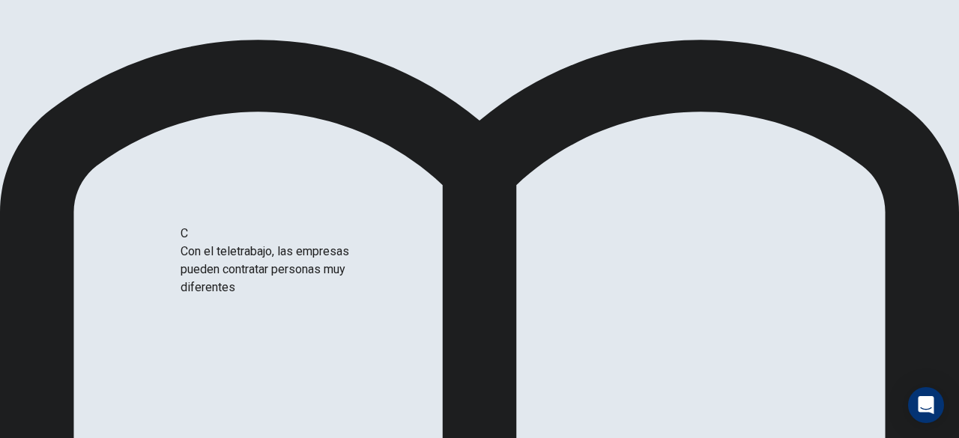
scroll to position [149, 0]
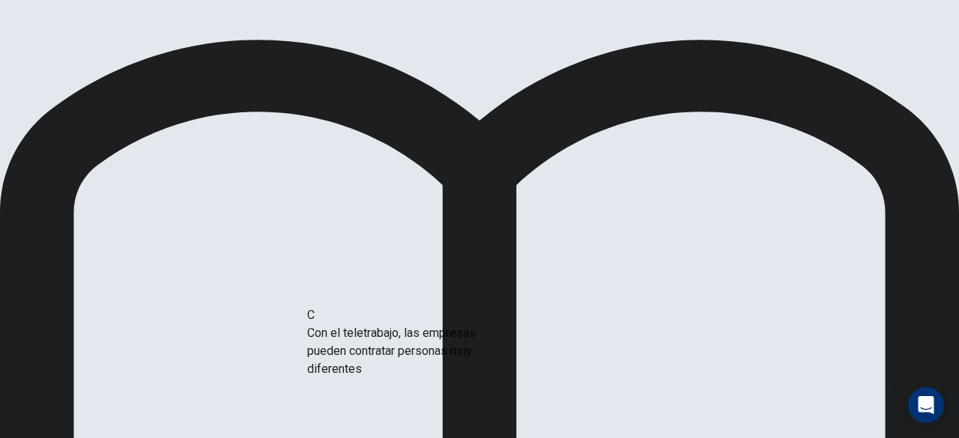
drag, startPoint x: 180, startPoint y: 225, endPoint x: 439, endPoint y: 354, distance: 289.5
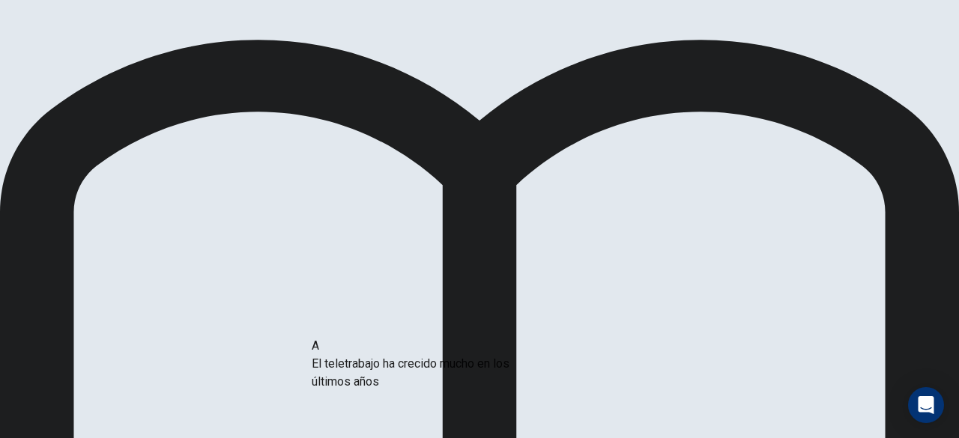
drag, startPoint x: 159, startPoint y: 299, endPoint x: 424, endPoint y: 381, distance: 277.7
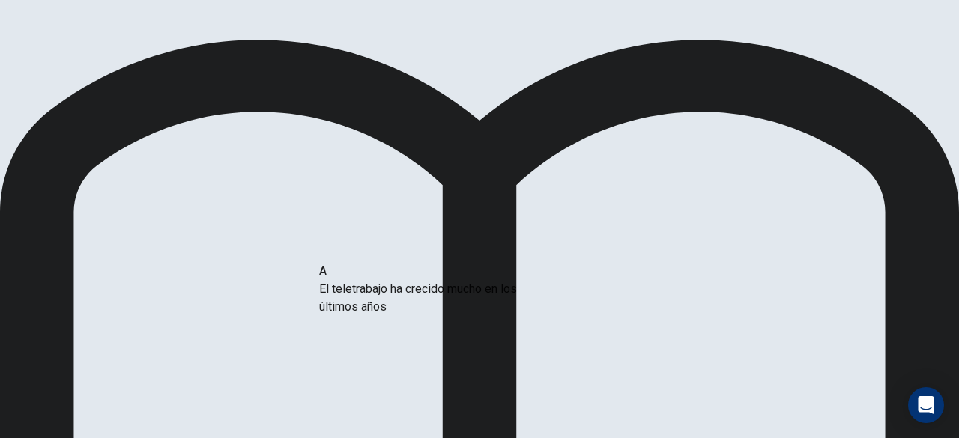
drag, startPoint x: 188, startPoint y: 289, endPoint x: 464, endPoint y: 288, distance: 275.7
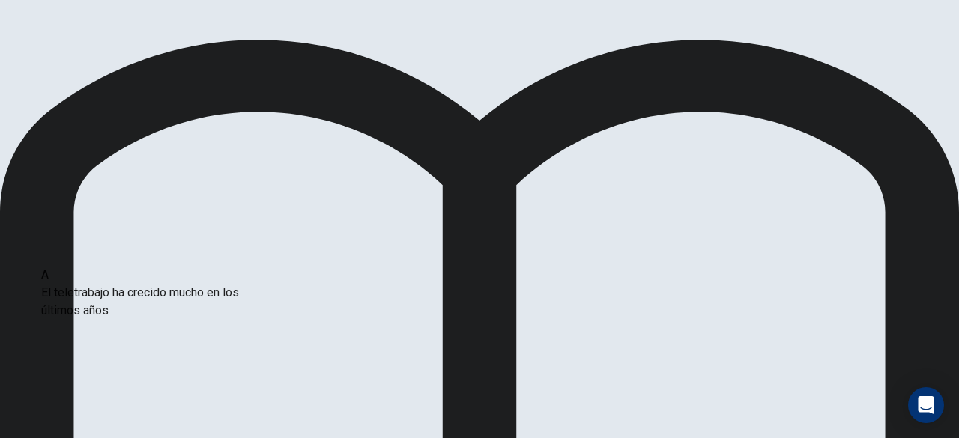
drag, startPoint x: 177, startPoint y: 293, endPoint x: 169, endPoint y: 297, distance: 8.7
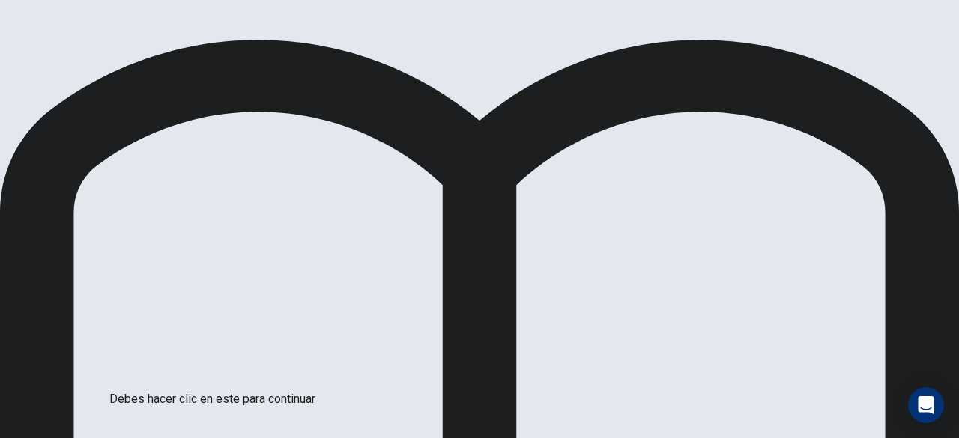
scroll to position [144, 0]
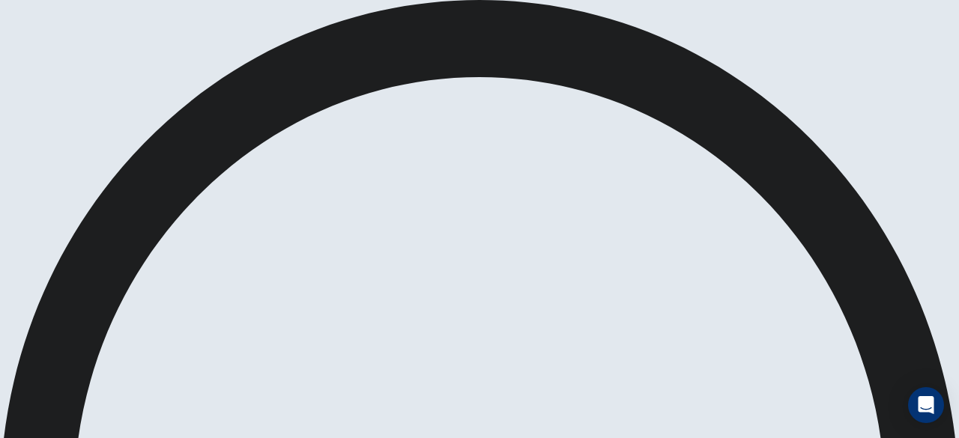
scroll to position [16, 0]
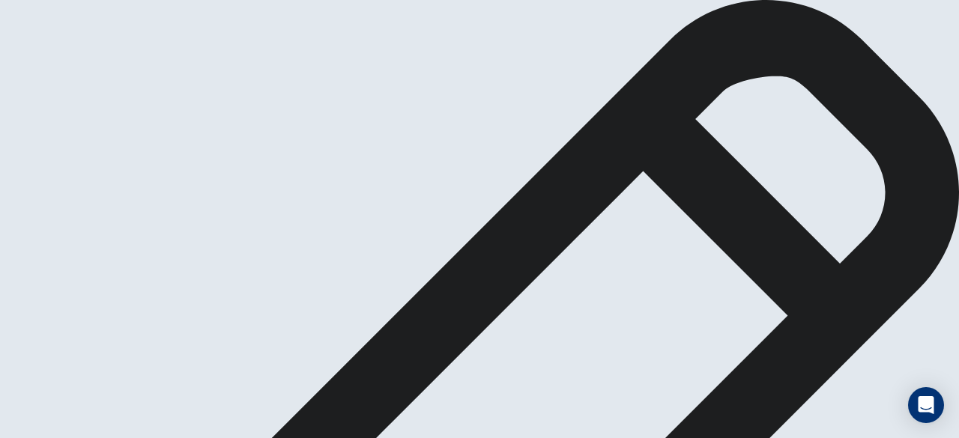
scroll to position [58, 0]
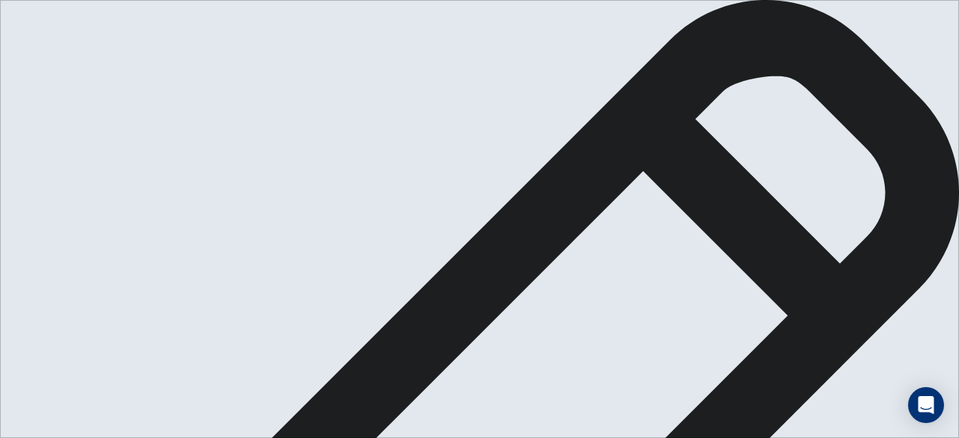
type textarea "**********"
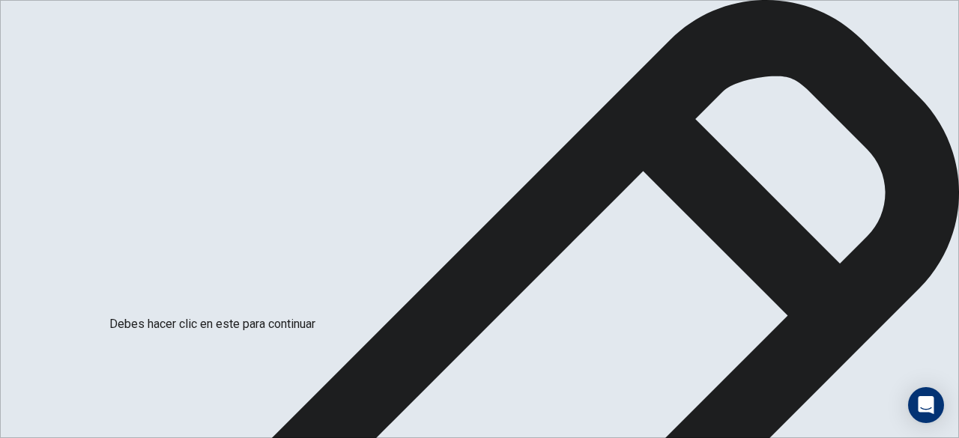
scroll to position [144, 0]
